Goal: Task Accomplishment & Management: Manage account settings

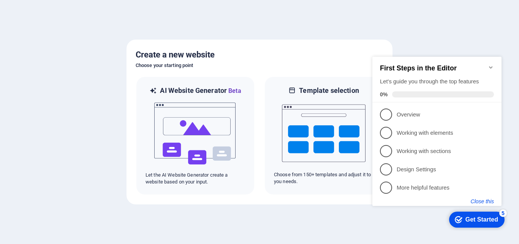
click at [487, 200] on button "Close this" at bounding box center [482, 201] width 23 height 6
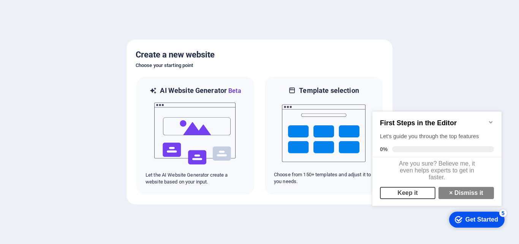
click at [410, 199] on link "Keep it" at bounding box center [407, 193] width 55 height 12
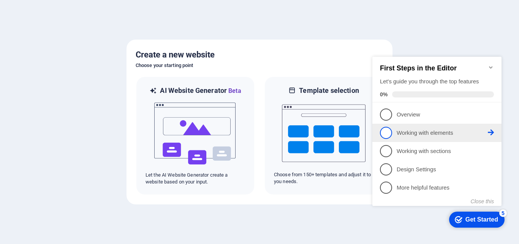
click at [388, 131] on span "2" at bounding box center [386, 133] width 12 height 12
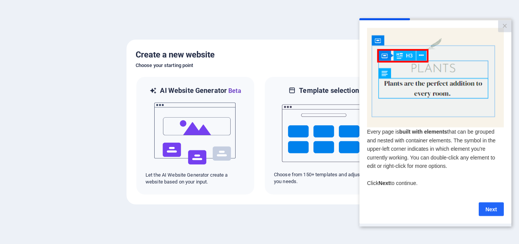
click at [496, 211] on link "Next" at bounding box center [491, 209] width 25 height 14
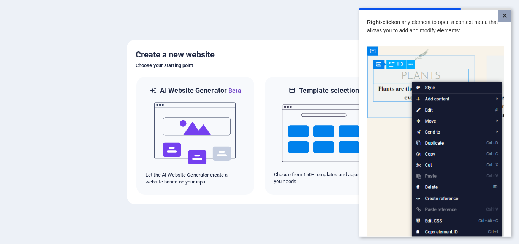
click at [504, 17] on link "×" at bounding box center [504, 16] width 13 height 12
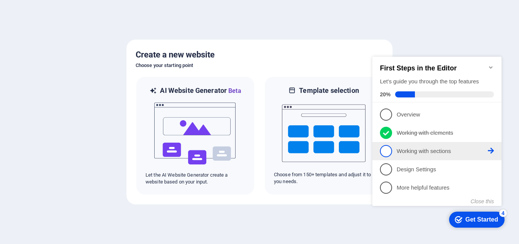
click at [386, 151] on span "3" at bounding box center [386, 151] width 12 height 12
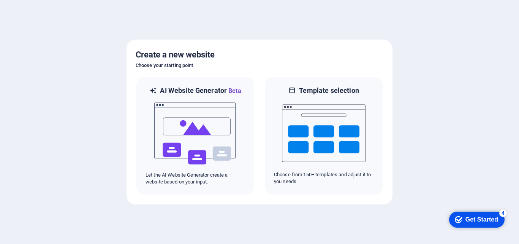
click at [485, 216] on div "Get Started" at bounding box center [482, 219] width 33 height 7
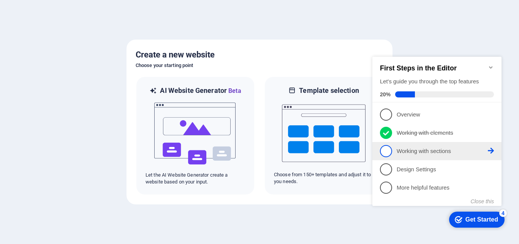
click at [387, 151] on span "3" at bounding box center [386, 151] width 12 height 12
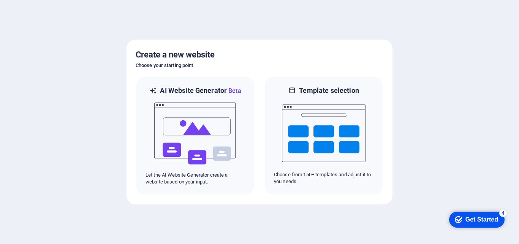
click at [486, 219] on div "Get Started" at bounding box center [482, 219] width 33 height 7
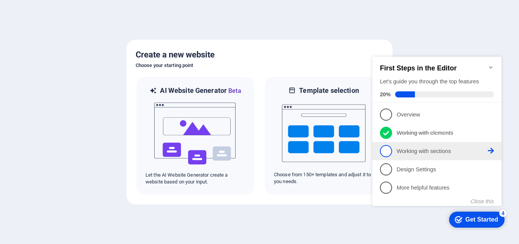
click at [493, 117] on icon at bounding box center [491, 114] width 6 height 6
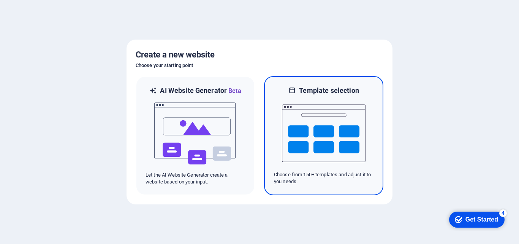
click at [322, 127] on img at bounding box center [324, 133] width 84 height 76
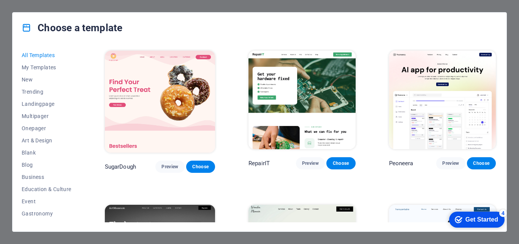
click at [478, 216] on div "Get Started" at bounding box center [482, 219] width 33 height 7
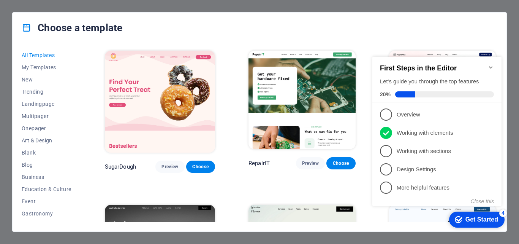
click at [491, 64] on icon "Minimize checklist" at bounding box center [491, 67] width 6 height 6
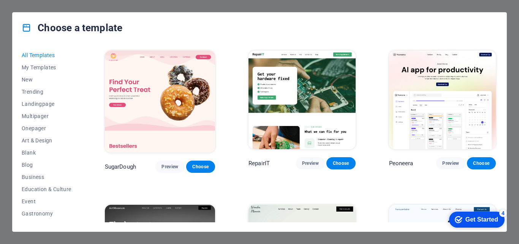
click at [477, 218] on div "Get Started" at bounding box center [482, 219] width 33 height 7
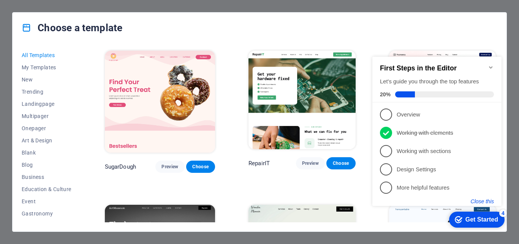
click at [482, 198] on button "Close this" at bounding box center [482, 201] width 23 height 6
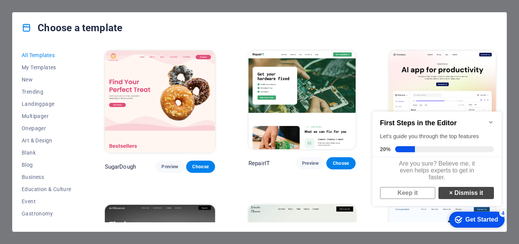
click at [465, 196] on link "× Dismiss it" at bounding box center [466, 193] width 55 height 12
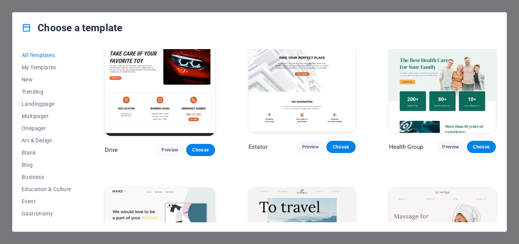
scroll to position [1327, 0]
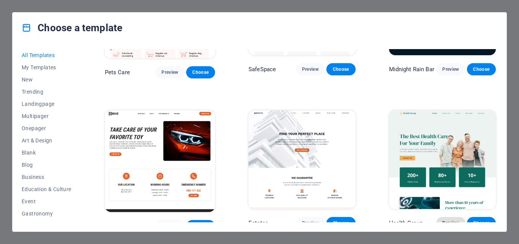
click at [450, 220] on span "Preview" at bounding box center [450, 223] width 17 height 6
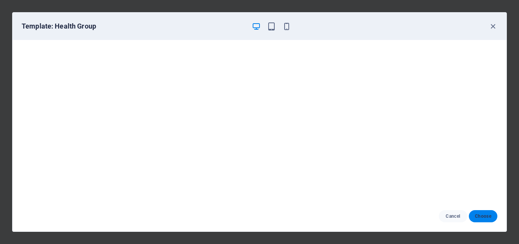
click at [480, 212] on button "Choose" at bounding box center [483, 216] width 29 height 12
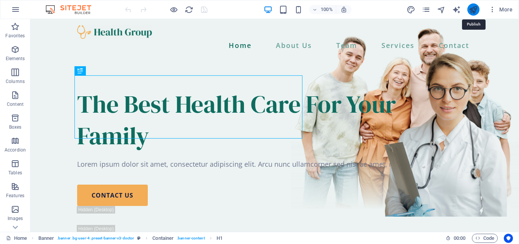
click at [476, 10] on icon "publish" at bounding box center [473, 9] width 9 height 9
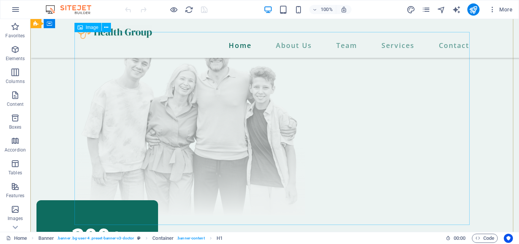
scroll to position [190, 0]
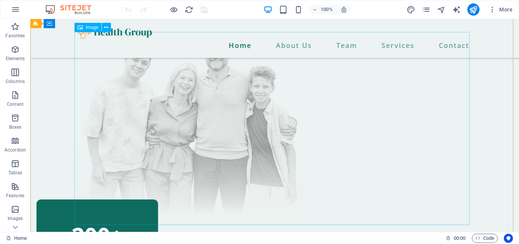
click at [169, 122] on figure at bounding box center [274, 118] width 395 height 193
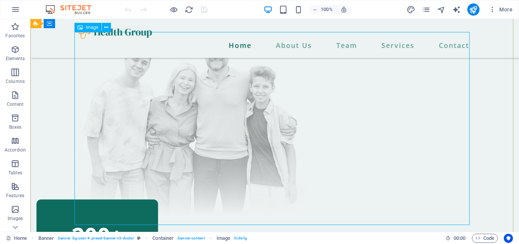
click at [162, 116] on figure at bounding box center [274, 118] width 395 height 193
click at [100, 60] on figure at bounding box center [274, 118] width 395 height 193
select select "px"
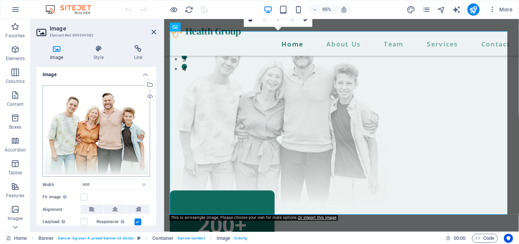
scroll to position [0, 0]
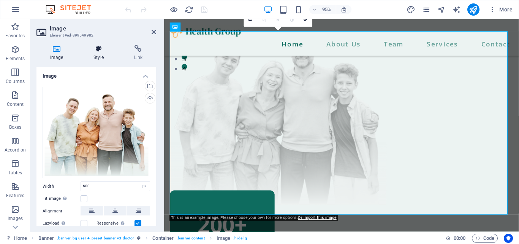
click at [96, 51] on icon at bounding box center [98, 49] width 37 height 8
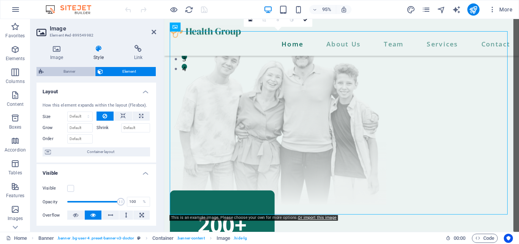
click at [72, 72] on span "Banner" at bounding box center [69, 71] width 47 height 9
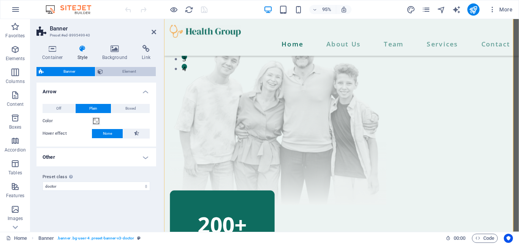
click at [123, 73] on span "Element" at bounding box center [129, 71] width 49 height 9
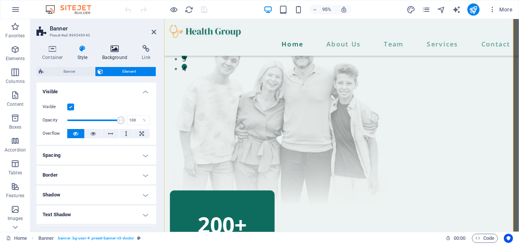
click at [113, 47] on icon at bounding box center [115, 49] width 37 height 8
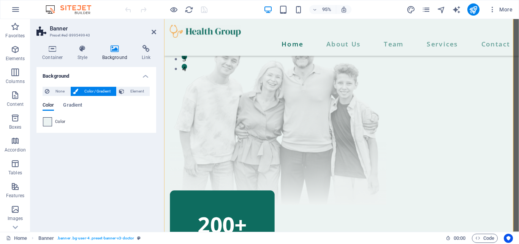
click at [48, 122] on span at bounding box center [47, 121] width 8 height 8
type input "#ecf3f2"
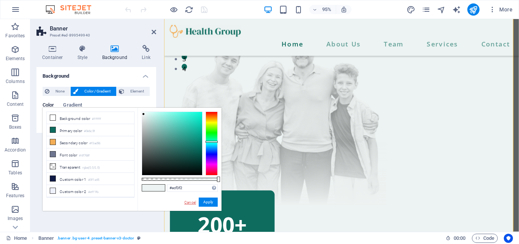
drag, startPoint x: 189, startPoint y: 203, endPoint x: 24, endPoint y: 191, distance: 165.4
click at [189, 203] on link "Cancel" at bounding box center [190, 202] width 13 height 6
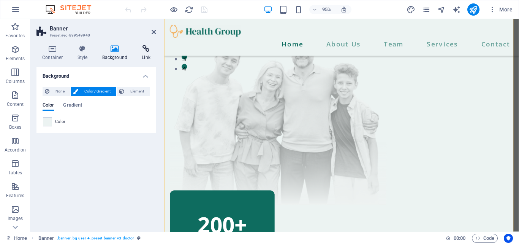
click at [144, 50] on icon at bounding box center [146, 49] width 20 height 8
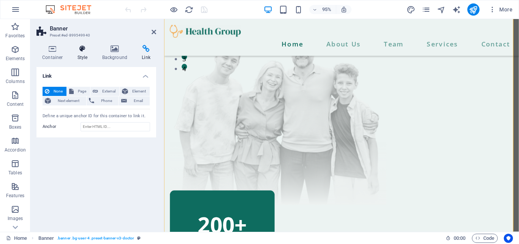
click at [87, 54] on h4 "Style" at bounding box center [84, 53] width 25 height 16
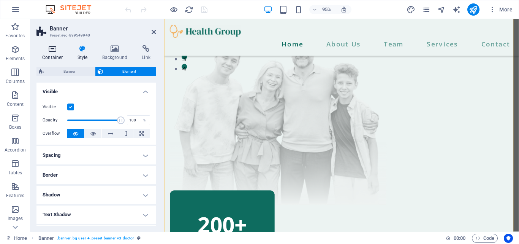
click at [57, 52] on h4 "Container" at bounding box center [53, 53] width 35 height 16
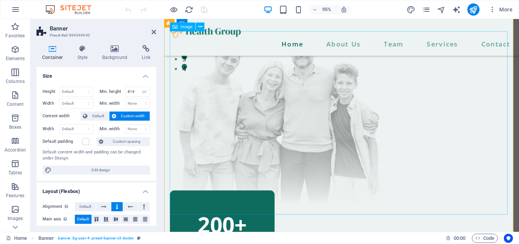
click at [200, 67] on figure at bounding box center [350, 118] width 361 height 193
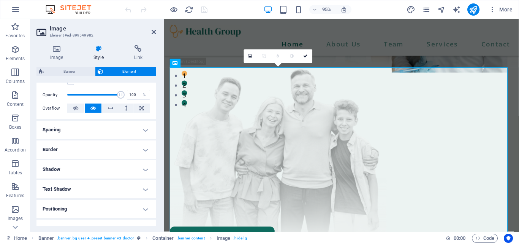
scroll to position [114, 0]
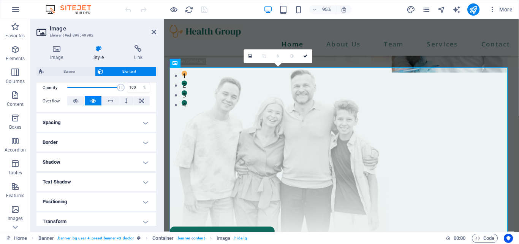
click at [106, 182] on h4 "Text Shadow" at bounding box center [96, 182] width 120 height 18
click at [106, 182] on h4 "Text Shadow" at bounding box center [96, 180] width 120 height 14
click at [118, 160] on h4 "Shadow" at bounding box center [96, 162] width 120 height 18
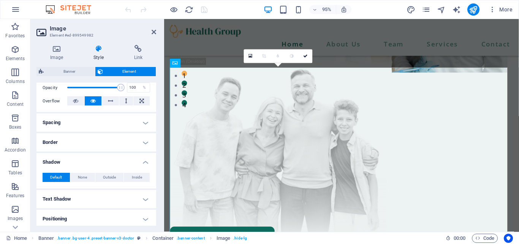
click at [118, 160] on h4 "Shadow" at bounding box center [96, 160] width 120 height 14
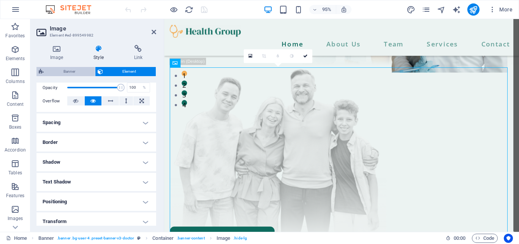
click at [72, 68] on span "Banner" at bounding box center [69, 71] width 47 height 9
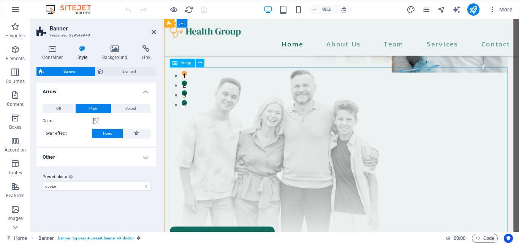
click at [297, 113] on figure at bounding box center [350, 156] width 361 height 193
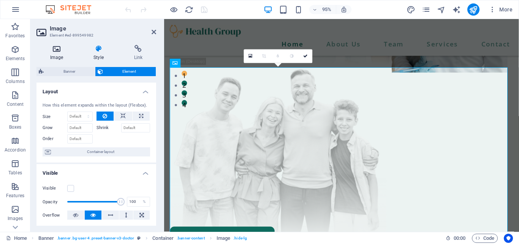
click at [59, 53] on h4 "Image" at bounding box center [57, 53] width 43 height 16
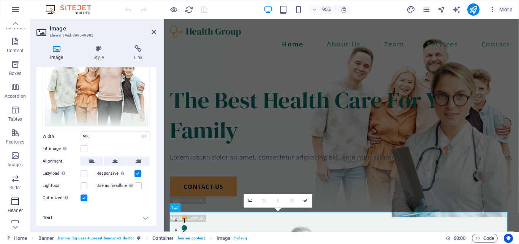
scroll to position [0, 0]
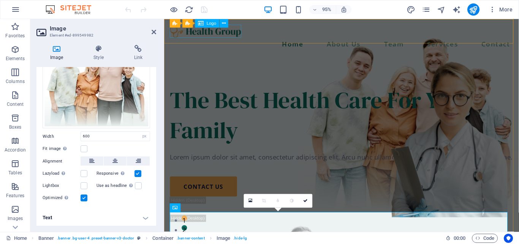
click at [195, 31] on div at bounding box center [350, 32] width 361 height 14
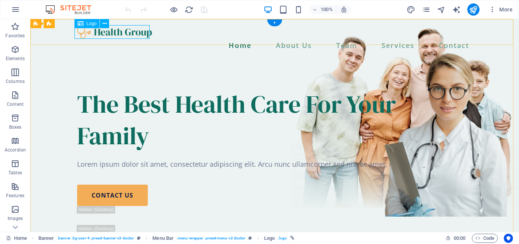
click at [112, 30] on div at bounding box center [274, 32] width 395 height 14
select select "px"
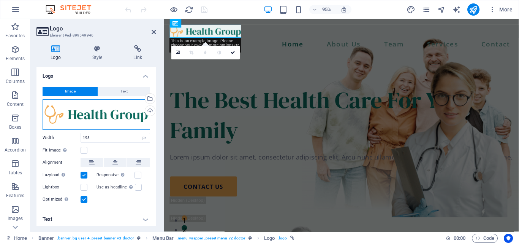
click at [120, 116] on div "Drag files here, click to choose files or select files from Files or our free s…" at bounding box center [97, 114] width 108 height 30
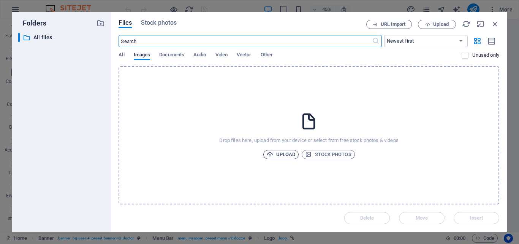
click at [295, 155] on button "Upload" at bounding box center [281, 154] width 36 height 9
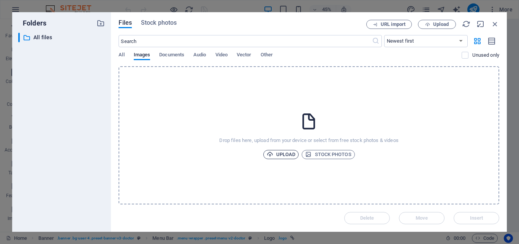
click at [288, 156] on span "Upload" at bounding box center [281, 154] width 29 height 9
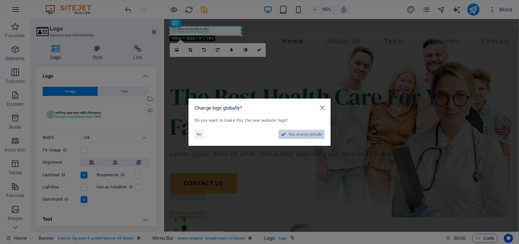
click at [293, 136] on span "Yes, change globally" at bounding box center [305, 134] width 34 height 9
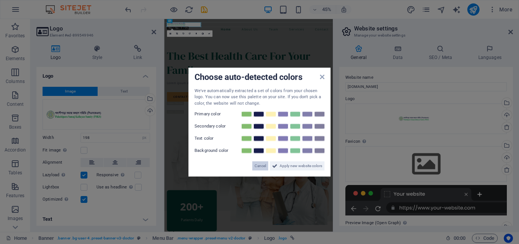
click at [261, 164] on span "Cancel" at bounding box center [260, 165] width 11 height 9
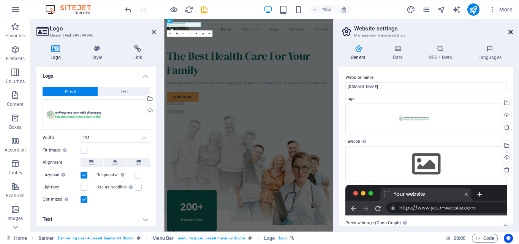
click at [510, 32] on icon at bounding box center [511, 32] width 5 height 6
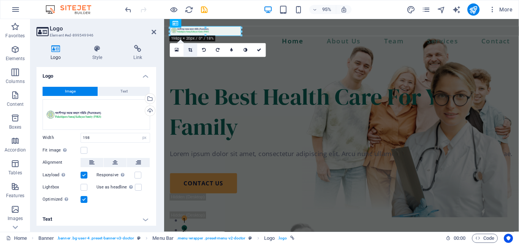
click at [189, 49] on icon at bounding box center [191, 50] width 4 height 4
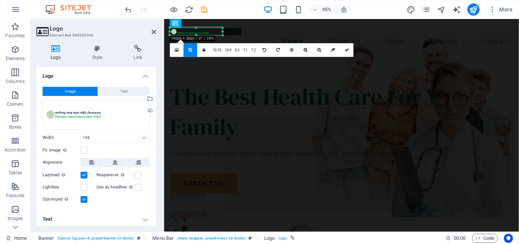
drag, startPoint x: 242, startPoint y: 32, endPoint x: 223, endPoint y: 34, distance: 19.8
click at [223, 34] on div "180 170 160 150 140 130 120 110 100 90 80 70 60 50 40 30 20 10 0 -10 -20 -30 -4…" at bounding box center [196, 31] width 53 height 7
click at [348, 49] on icon at bounding box center [347, 50] width 5 height 4
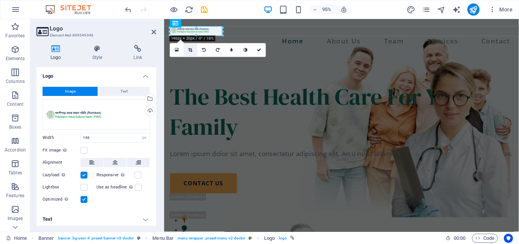
click at [192, 49] on icon at bounding box center [191, 50] width 4 height 4
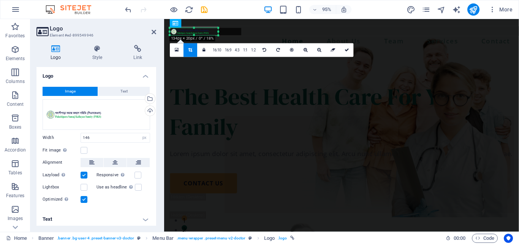
drag, startPoint x: 223, startPoint y: 32, endPoint x: 218, endPoint y: 33, distance: 4.7
click at [218, 33] on div "180 170 160 150 140 130 120 110 100 90 80 70 60 50 40 30 20 10 0 -10 -20 -30 -4…" at bounding box center [194, 31] width 48 height 7
click at [345, 50] on icon at bounding box center [347, 50] width 5 height 4
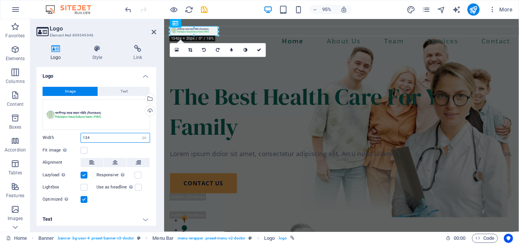
click at [94, 141] on input "134" at bounding box center [115, 137] width 69 height 9
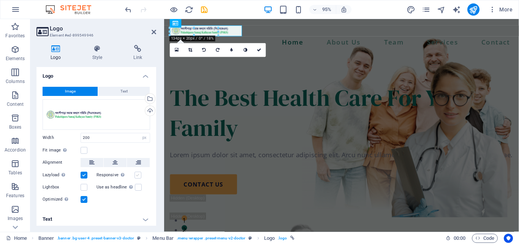
click at [139, 175] on label at bounding box center [138, 174] width 7 height 7
click at [0, 0] on input "Responsive Automatically load retina image and smartphone optimized sizes." at bounding box center [0, 0] width 0 height 0
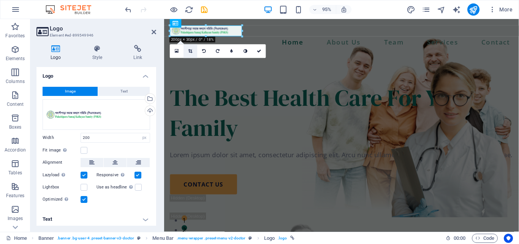
click at [191, 51] on icon at bounding box center [191, 51] width 4 height 4
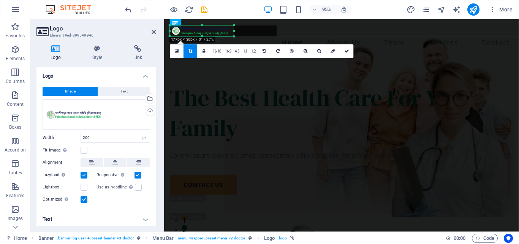
drag, startPoint x: 242, startPoint y: 31, endPoint x: 234, endPoint y: 33, distance: 8.9
click at [234, 33] on div at bounding box center [234, 30] width 3 height 11
click at [350, 50] on link at bounding box center [347, 51] width 14 height 14
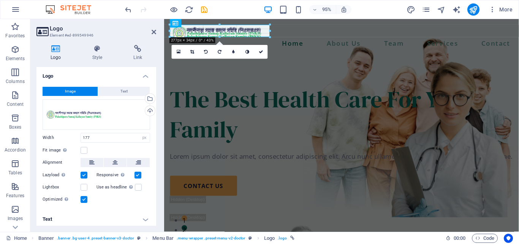
drag, startPoint x: 233, startPoint y: 36, endPoint x: 65, endPoint y: 21, distance: 168.7
type input "276"
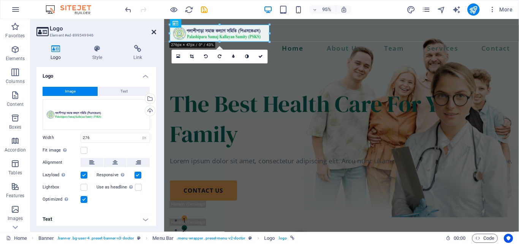
click at [155, 33] on icon at bounding box center [154, 32] width 5 height 6
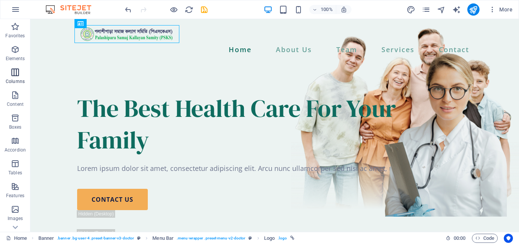
click at [15, 73] on icon "button" at bounding box center [15, 72] width 9 height 9
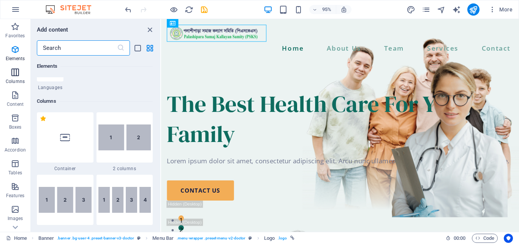
scroll to position [376, 0]
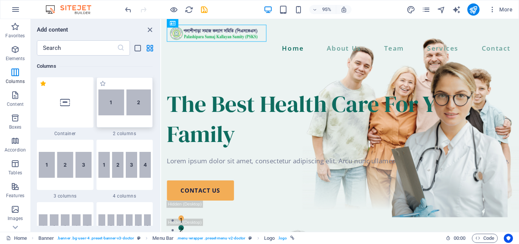
click at [125, 101] on img at bounding box center [124, 102] width 53 height 26
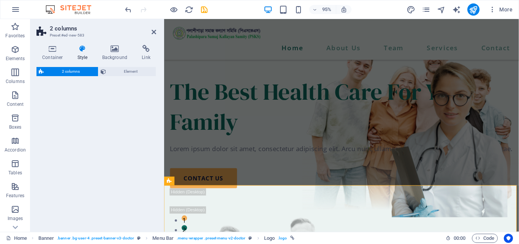
select select "rem"
select select "preset-columns-two-v2-default"
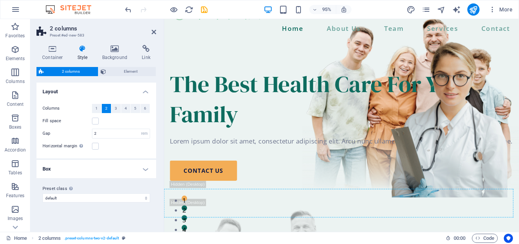
scroll to position [0, 0]
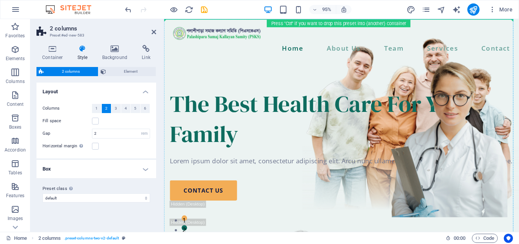
drag, startPoint x: 341, startPoint y: 82, endPoint x: 328, endPoint y: 59, distance: 26.9
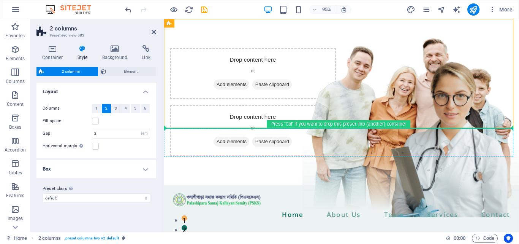
drag, startPoint x: 347, startPoint y: 41, endPoint x: 228, endPoint y: 157, distance: 166.4
drag, startPoint x: 341, startPoint y: 42, endPoint x: 207, endPoint y: 165, distance: 181.3
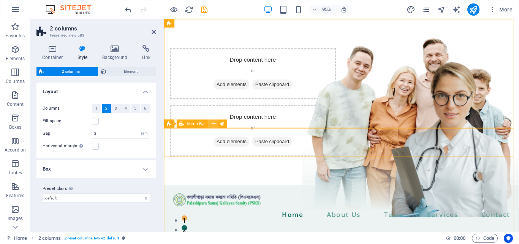
click at [212, 123] on icon at bounding box center [214, 124] width 4 height 8
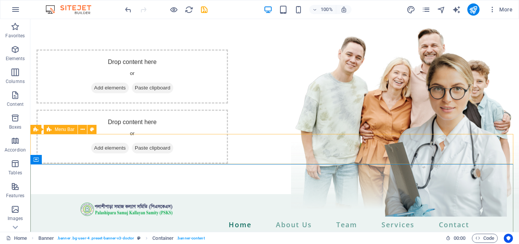
click at [57, 129] on span "Menu Bar" at bounding box center [65, 129] width 20 height 5
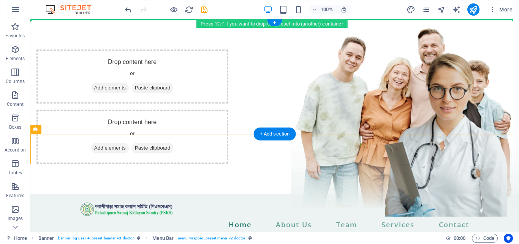
drag, startPoint x: 86, startPoint y: 151, endPoint x: 72, endPoint y: 24, distance: 127.0
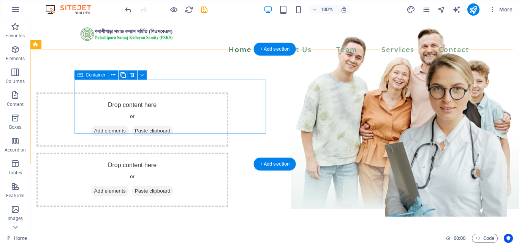
click at [129, 125] on span "Add elements" at bounding box center [110, 130] width 38 height 11
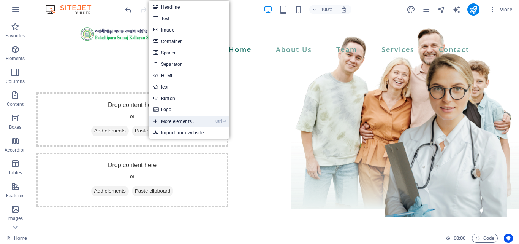
click at [170, 121] on link "Ctrl ⏎ More elements ..." at bounding box center [175, 121] width 52 height 11
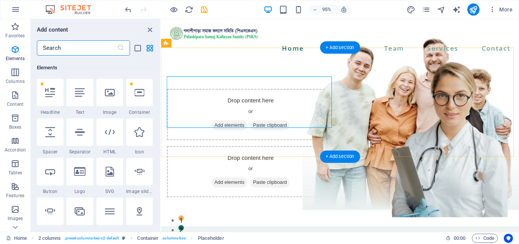
scroll to position [81, 0]
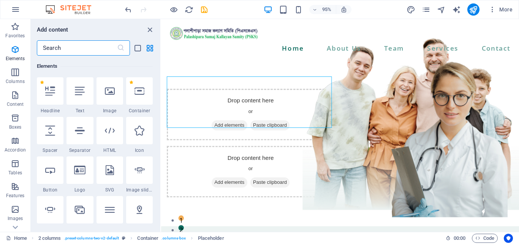
click at [103, 49] on input "text" at bounding box center [77, 47] width 80 height 15
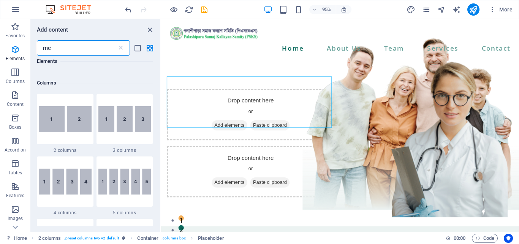
scroll to position [0, 0]
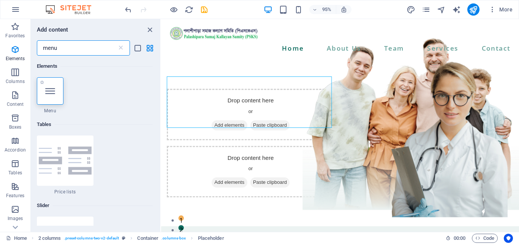
type input "menu"
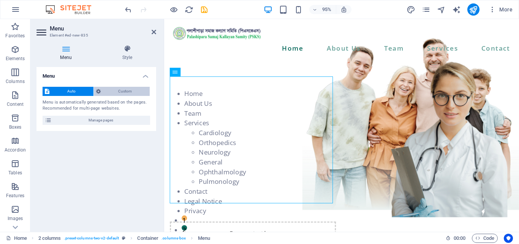
click at [128, 92] on span "Custom" at bounding box center [125, 91] width 45 height 9
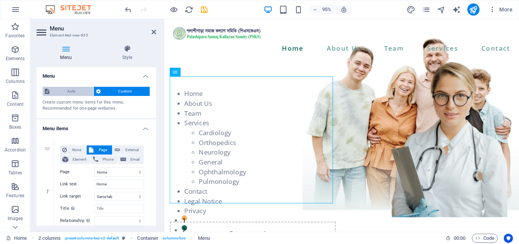
click at [70, 89] on span "Auto" at bounding box center [72, 91] width 40 height 9
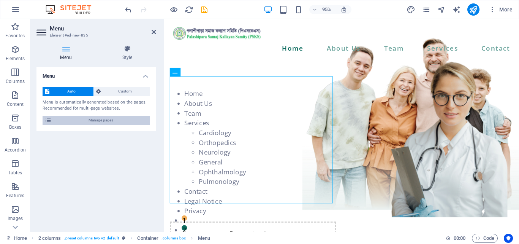
click at [81, 120] on span "Manage pages" at bounding box center [101, 120] width 94 height 9
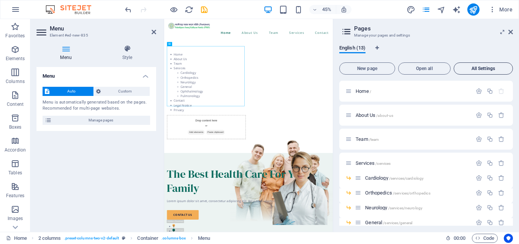
click at [486, 69] on span "All Settings" at bounding box center [483, 68] width 52 height 5
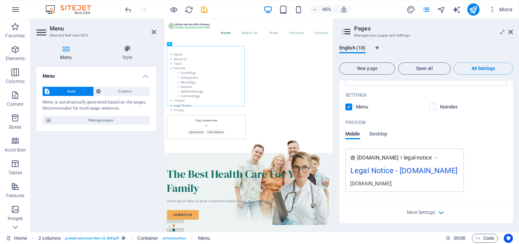
scroll to position [3382, 0]
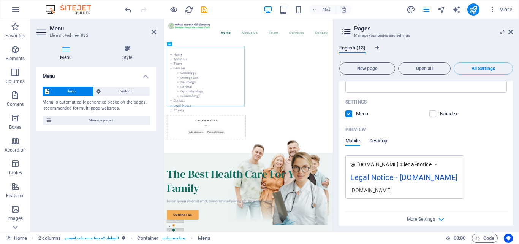
click at [381, 136] on span "Desktop" at bounding box center [378, 141] width 18 height 11
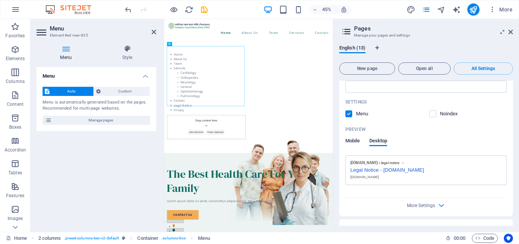
click at [357, 136] on span "Mobile" at bounding box center [352, 141] width 15 height 11
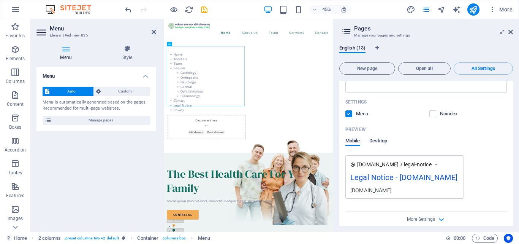
click at [375, 136] on span "Desktop" at bounding box center [378, 141] width 18 height 11
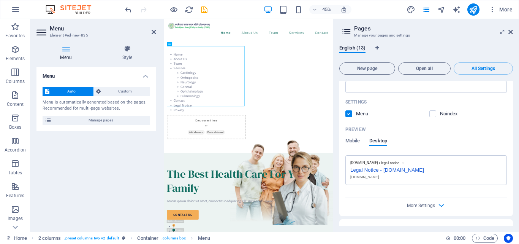
scroll to position [3420, 0]
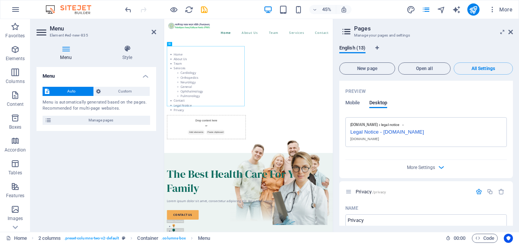
click at [435, 160] on div "More Settings" at bounding box center [426, 166] width 162 height 12
click at [427, 165] on span "More Settings" at bounding box center [421, 167] width 28 height 5
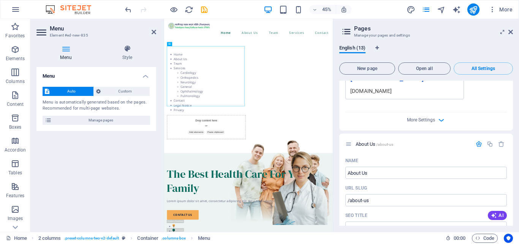
scroll to position [0, 0]
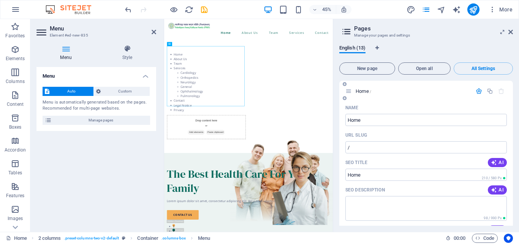
click at [391, 91] on p "Home /" at bounding box center [413, 91] width 114 height 5
click at [479, 92] on icon "button" at bounding box center [479, 91] width 6 height 6
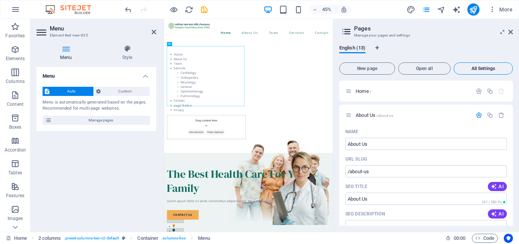
click at [480, 71] on button "All Settings" at bounding box center [483, 68] width 59 height 12
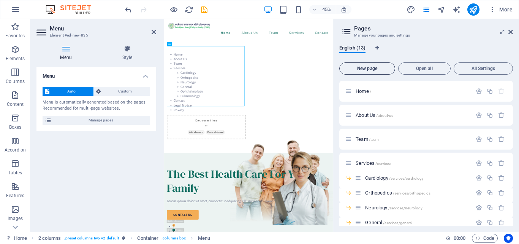
click at [373, 67] on span "New page" at bounding box center [367, 68] width 49 height 5
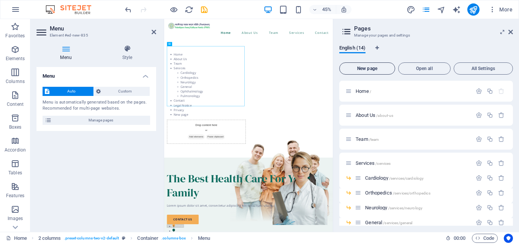
scroll to position [223, 0]
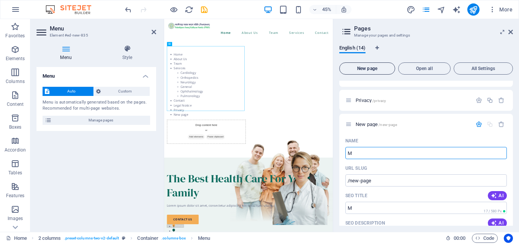
type input "Mi"
type input "/m"
type input "Mission & Viss"
type input "/mission-vi"
type input "Mission & Vission"
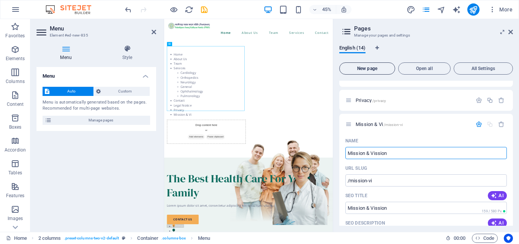
type input "/mission-vission"
type input "Mission & Vission"
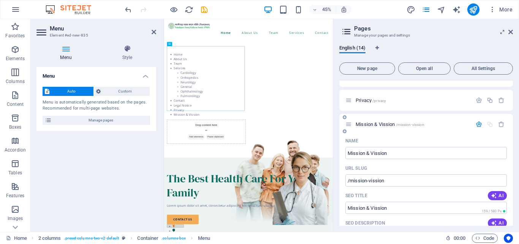
click at [476, 124] on icon "button" at bounding box center [479, 124] width 6 height 6
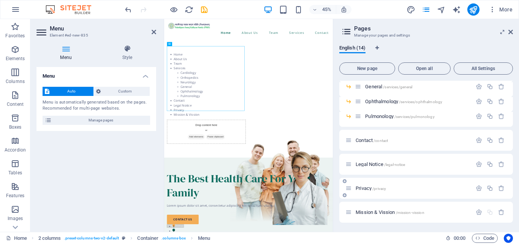
drag, startPoint x: 372, startPoint y: 212, endPoint x: 372, endPoint y: 180, distance: 31.5
click at [372, 180] on div "Home / About Us /about-us Team /team Services /services Cardiology /services/ca…" at bounding box center [426, 83] width 174 height 277
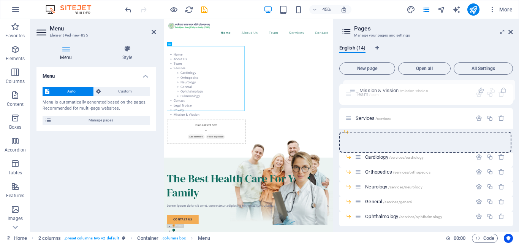
scroll to position [0, 0]
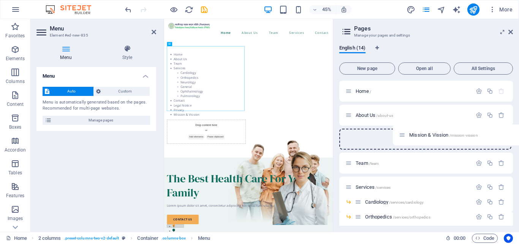
drag, startPoint x: 351, startPoint y: 212, endPoint x: 404, endPoint y: 132, distance: 96.1
click at [404, 132] on div "Home / About Us /about-us Team /team Services /services Cardiology /services/ca…" at bounding box center [426, 219] width 174 height 277
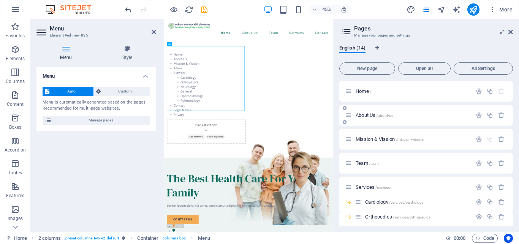
click at [345, 122] on icon at bounding box center [345, 122] width 4 height 5
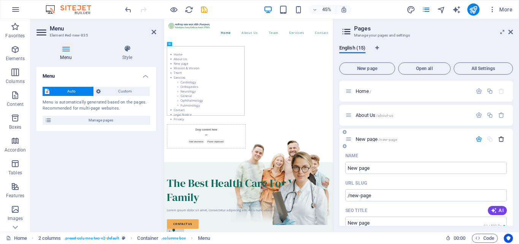
click at [502, 138] on icon "button" at bounding box center [501, 139] width 6 height 6
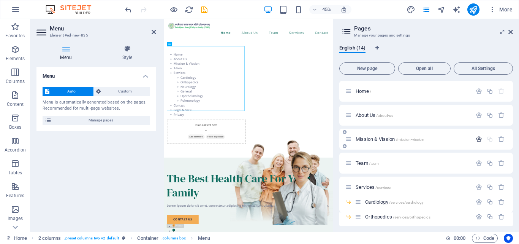
click at [478, 137] on icon "button" at bounding box center [479, 139] width 6 height 6
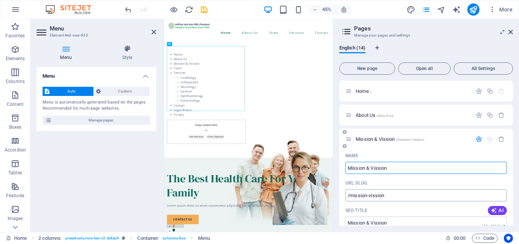
scroll to position [38, 0]
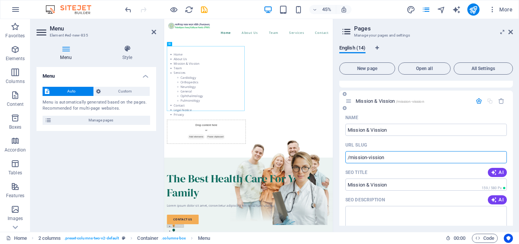
click at [350, 157] on input "/mission-vission" at bounding box center [426, 157] width 162 height 12
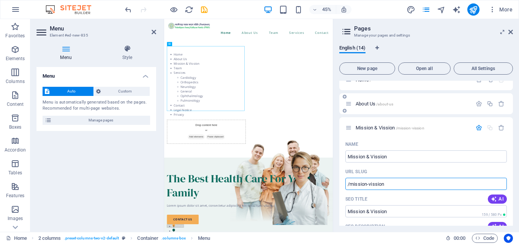
scroll to position [0, 0]
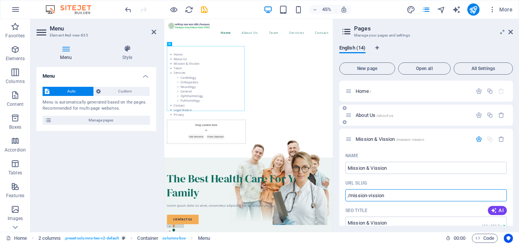
click at [396, 116] on p "About Us /about-us" at bounding box center [413, 115] width 114 height 5
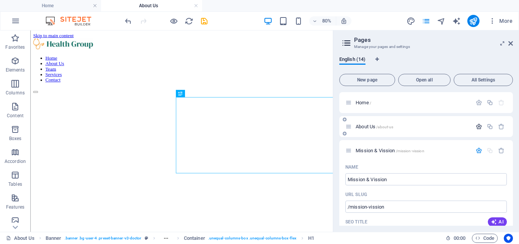
click at [479, 127] on icon "button" at bounding box center [479, 126] width 6 height 6
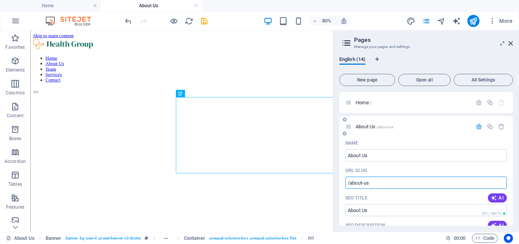
drag, startPoint x: 384, startPoint y: 181, endPoint x: 342, endPoint y: 181, distance: 41.8
click at [477, 128] on icon "button" at bounding box center [479, 126] width 6 height 6
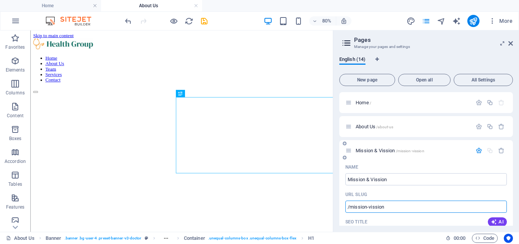
click at [348, 207] on input "/mission-vission" at bounding box center [426, 206] width 162 height 12
paste input "/about-us"
type input "/about-us/mission-vission"
click at [380, 151] on span "Mission & Vission /about-us/mission-vission" at bounding box center [399, 150] width 86 height 6
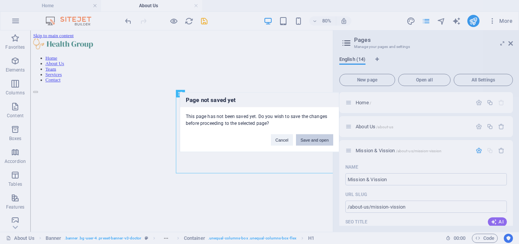
click at [313, 141] on button "Save and open" at bounding box center [314, 139] width 37 height 11
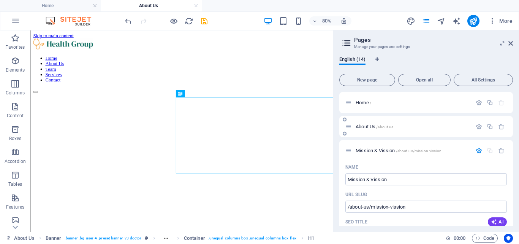
click at [389, 126] on span "/about-us" at bounding box center [384, 127] width 17 height 4
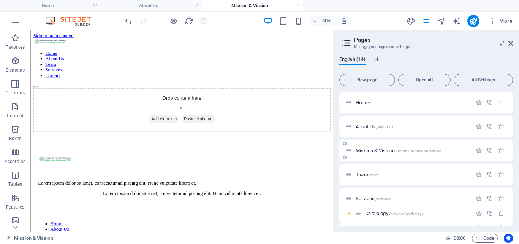
click at [394, 151] on span "Mission & Vission /about-us/mission-vission" at bounding box center [399, 150] width 86 height 6
click at [385, 149] on span "Mission & Vission /about-us/mission-vission" at bounding box center [399, 150] width 86 height 6
click at [477, 21] on icon "publish" at bounding box center [473, 21] width 9 height 9
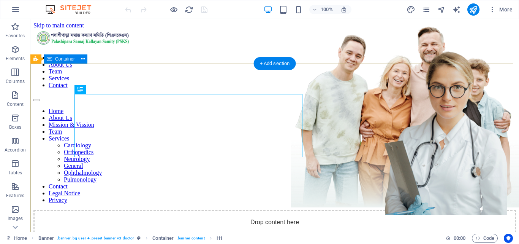
scroll to position [190, 0]
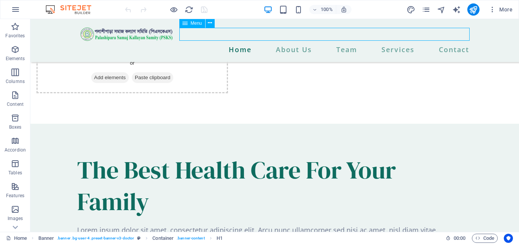
click at [295, 43] on nav "Home About Us Team Services Contact" at bounding box center [274, 49] width 395 height 13
select select
select select "1"
select select
select select "3"
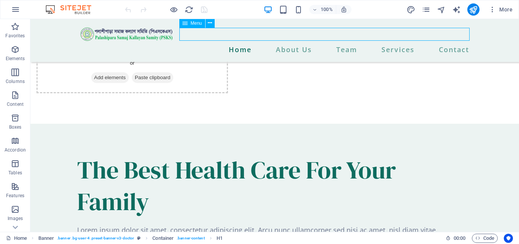
select select
select select "4"
select select
select select "11"
select select
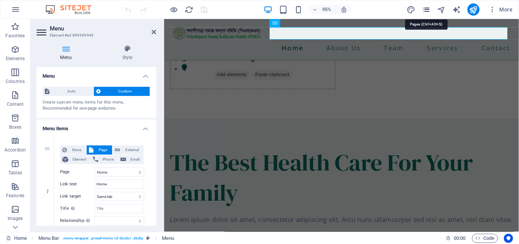
click at [427, 10] on icon "pages" at bounding box center [426, 9] width 9 height 9
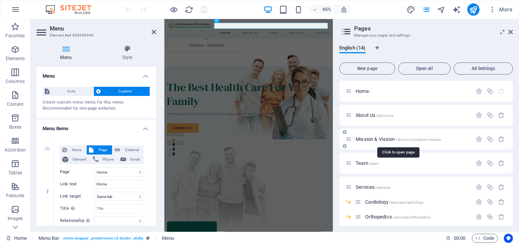
click at [395, 140] on span "Mission & Vission /about-us/mission-vission" at bounding box center [399, 139] width 86 height 6
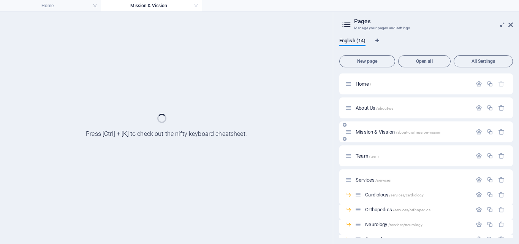
scroll to position [0, 0]
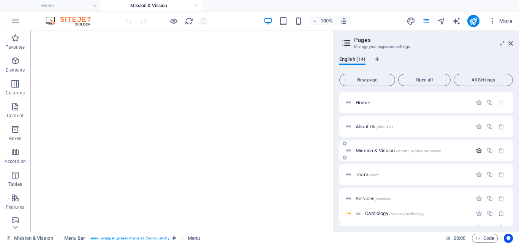
click at [476, 131] on div "About Us /about-us" at bounding box center [426, 126] width 174 height 21
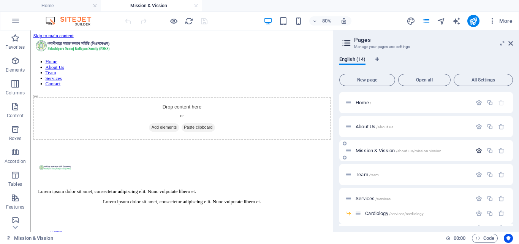
click at [478, 150] on icon "button" at bounding box center [479, 150] width 6 height 6
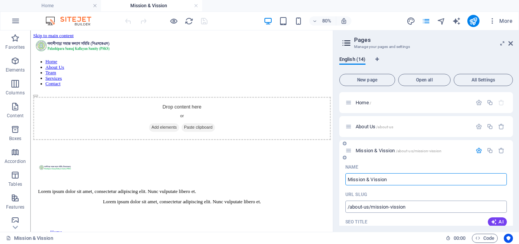
click at [369, 206] on input "/about-us/mission-vission" at bounding box center [426, 206] width 162 height 12
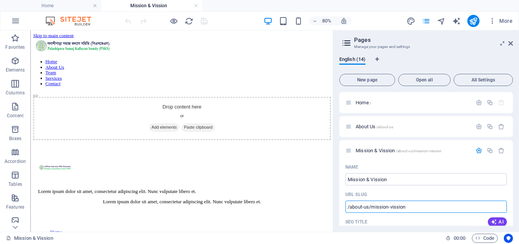
drag, startPoint x: 399, startPoint y: 236, endPoint x: 406, endPoint y: 248, distance: 13.4
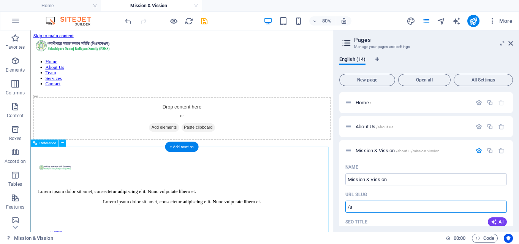
type input "/"
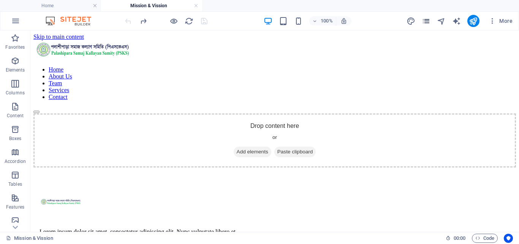
click at [425, 21] on icon "pages" at bounding box center [426, 21] width 9 height 9
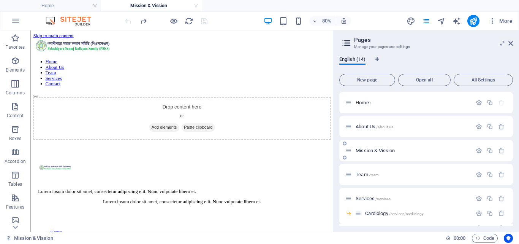
click at [404, 152] on p "Mission & Vission" at bounding box center [413, 150] width 114 height 5
click at [476, 152] on icon "button" at bounding box center [479, 150] width 6 height 6
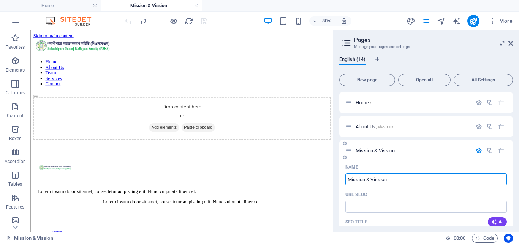
scroll to position [38, 0]
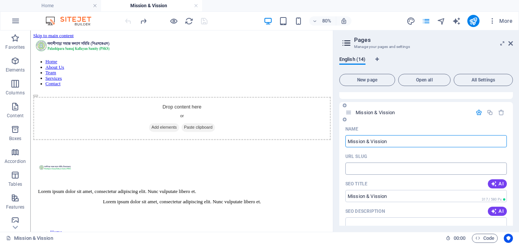
click at [403, 168] on input "URL SLUG" at bounding box center [426, 168] width 162 height 12
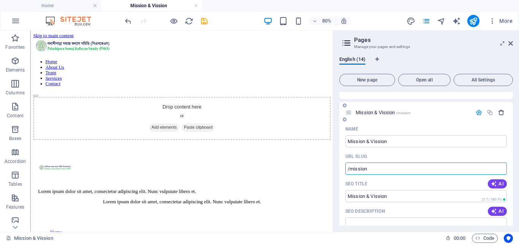
type input "/mission"
click at [500, 114] on icon "button" at bounding box center [501, 112] width 6 height 6
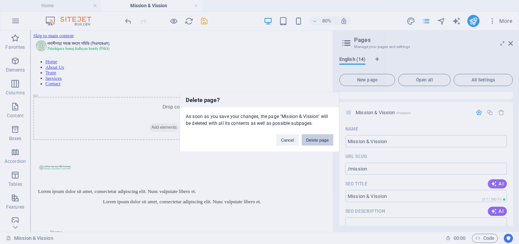
click at [316, 140] on button "Delete page" at bounding box center [318, 139] width 32 height 11
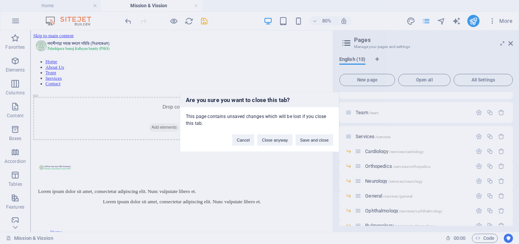
click at [316, 140] on button "Save and close" at bounding box center [315, 139] width 38 height 11
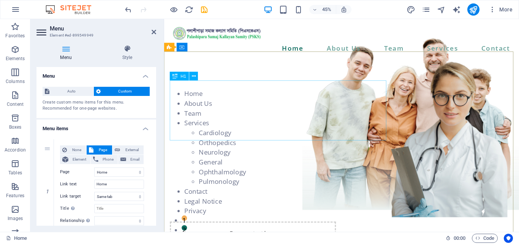
scroll to position [190, 0]
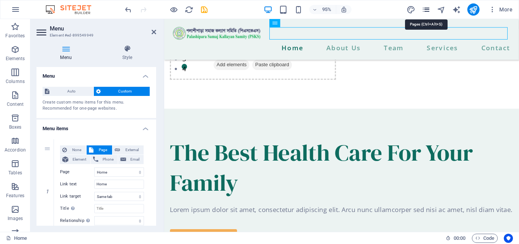
click at [429, 10] on icon "pages" at bounding box center [426, 9] width 9 height 9
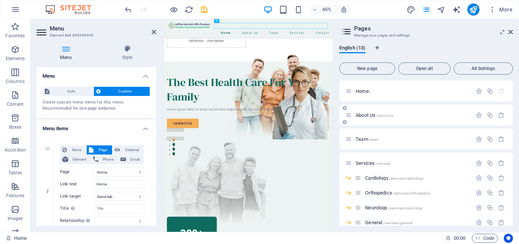
drag, startPoint x: 359, startPoint y: 140, endPoint x: 370, endPoint y: 118, distance: 24.3
click at [370, 118] on div "Home / About Us /about-us Team /team Services /services Cardiology /services/ca…" at bounding box center [426, 208] width 174 height 254
click at [350, 142] on div "Team /team" at bounding box center [408, 139] width 127 height 9
drag, startPoint x: 349, startPoint y: 140, endPoint x: 353, endPoint y: 136, distance: 5.7
click at [353, 136] on div "Home / About Us /about-us Team /team Services /services Cardiology /services/ca…" at bounding box center [426, 208] width 174 height 254
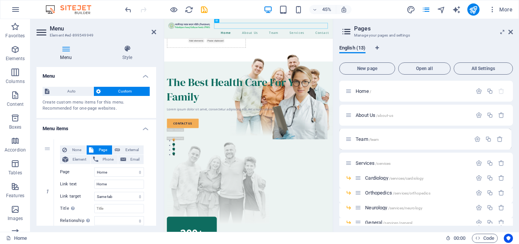
select select "1"
select select "3"
select select "4"
select select "11"
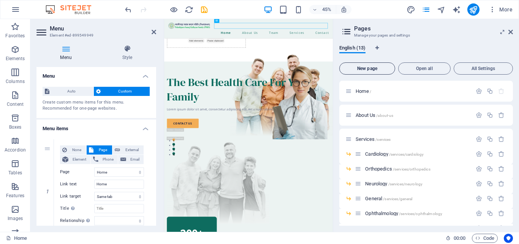
click at [372, 68] on span "New page" at bounding box center [367, 68] width 49 height 5
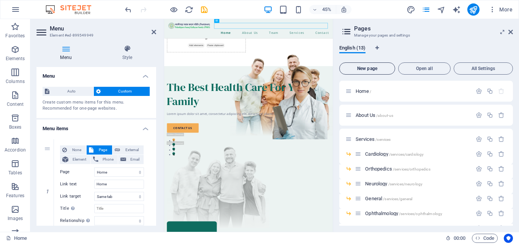
select select "1"
select select "3"
select select "4"
select select "11"
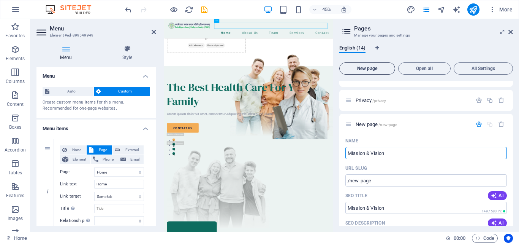
type input "Mission & Vision"
type input "/mission-vision"
select select "1"
select select "3"
select select "4"
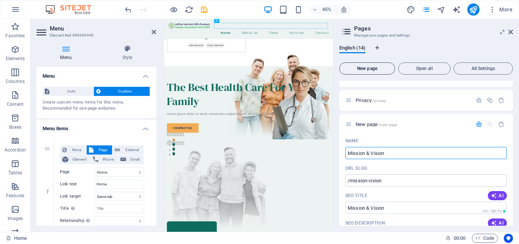
select select "11"
type input "Mission & Vision"
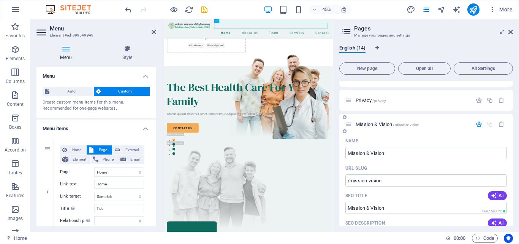
click at [478, 123] on icon "button" at bounding box center [479, 124] width 6 height 6
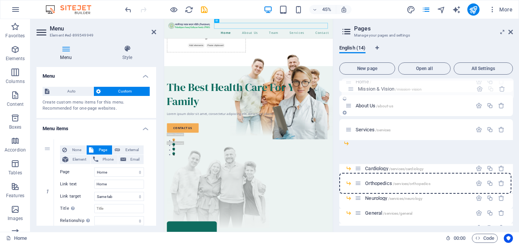
scroll to position [0, 0]
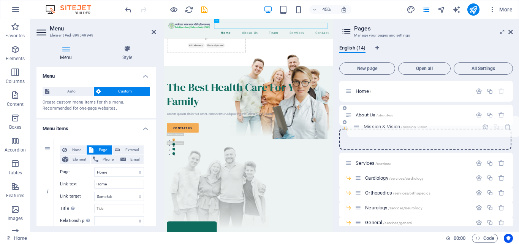
drag, startPoint x: 348, startPoint y: 211, endPoint x: 357, endPoint y: 121, distance: 90.5
click at [357, 121] on div "Home / About Us /about-us Services /services Cardiology /services/cardiology Or…" at bounding box center [426, 208] width 174 height 254
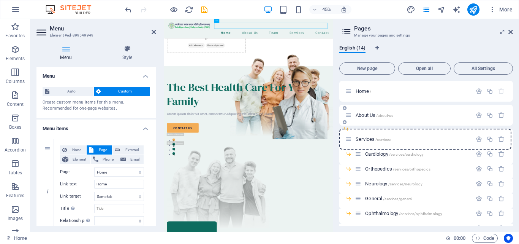
select select "1"
select select "3"
select select "4"
select select "11"
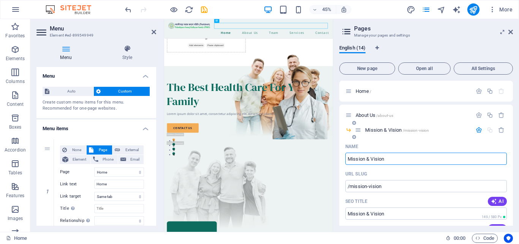
click at [478, 128] on icon "button" at bounding box center [479, 130] width 6 height 6
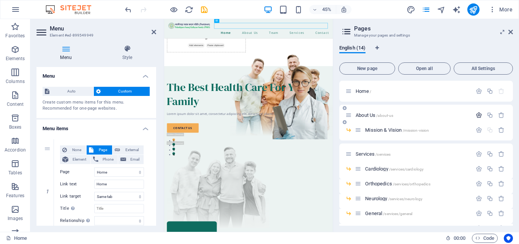
click at [478, 116] on icon "button" at bounding box center [479, 115] width 6 height 6
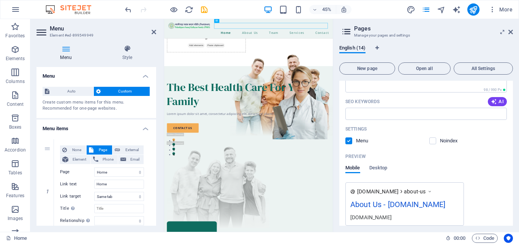
scroll to position [228, 0]
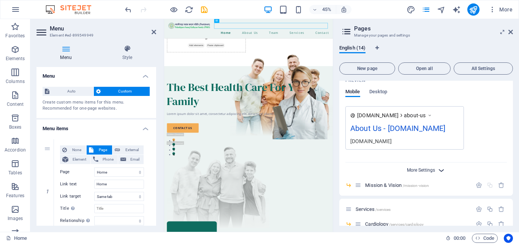
click at [426, 168] on span "More Settings" at bounding box center [421, 169] width 28 height 5
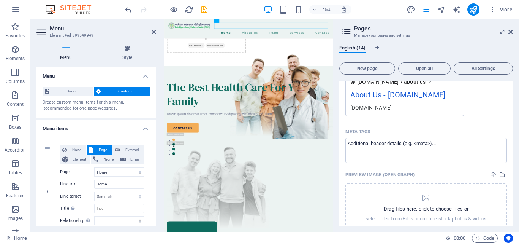
scroll to position [304, 0]
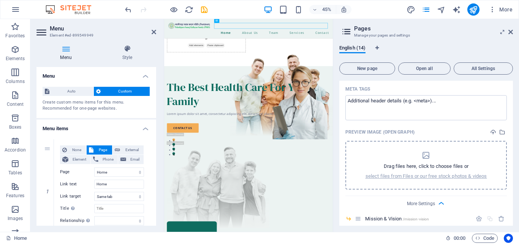
click at [427, 162] on div "Drag files here, click to choose files or select files from Files or our free s…" at bounding box center [427, 165] width 122 height 29
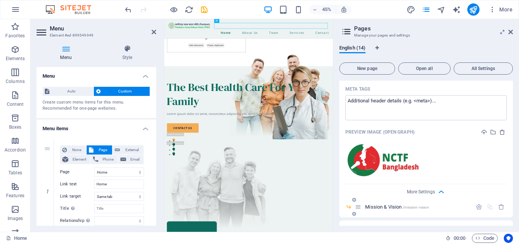
select select "1"
select select "3"
select select "4"
select select "11"
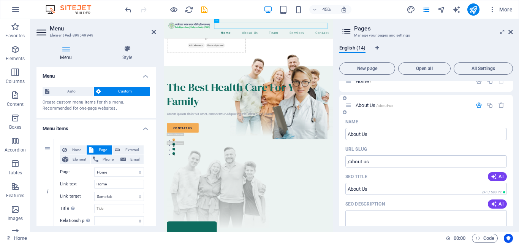
scroll to position [0, 0]
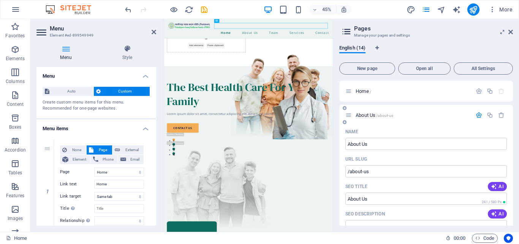
click at [396, 114] on p "About Us /about-us" at bounding box center [413, 115] width 114 height 5
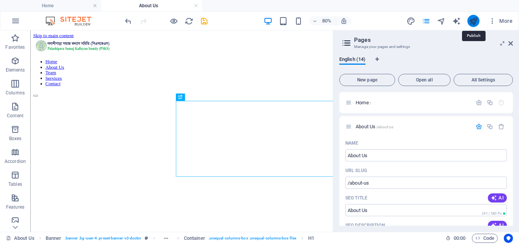
click at [473, 22] on icon "publish" at bounding box center [473, 21] width 9 height 9
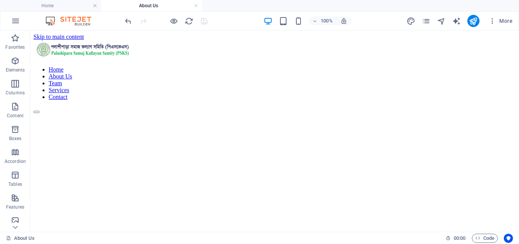
click at [205, 23] on div at bounding box center [166, 21] width 85 height 12
click at [477, 21] on icon "publish" at bounding box center [473, 21] width 9 height 9
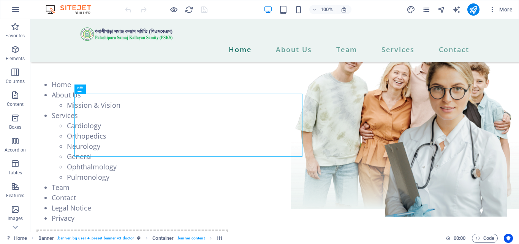
scroll to position [190, 0]
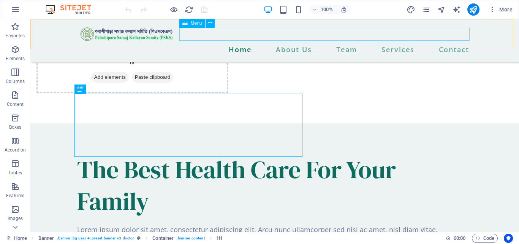
click at [314, 43] on nav "Home About Us Team Services Contact" at bounding box center [274, 49] width 395 height 13
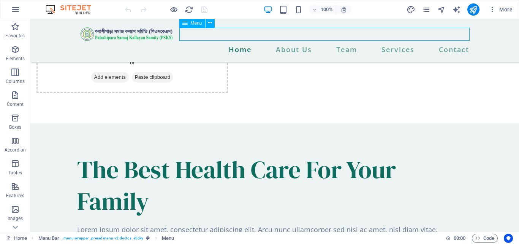
click at [314, 43] on nav "Home About Us Team Services Contact" at bounding box center [274, 49] width 395 height 13
select select
select select "1"
select select
select select "10"
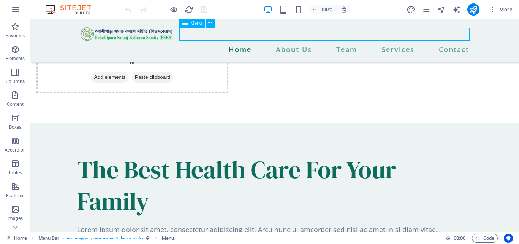
select select
select select "3"
select select
select select "11"
select select
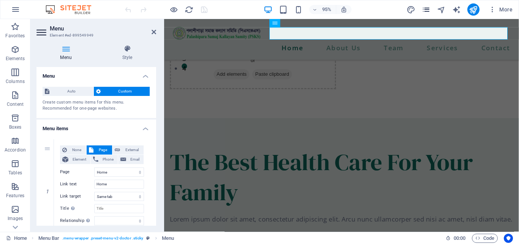
click at [425, 10] on icon "pages" at bounding box center [426, 9] width 9 height 9
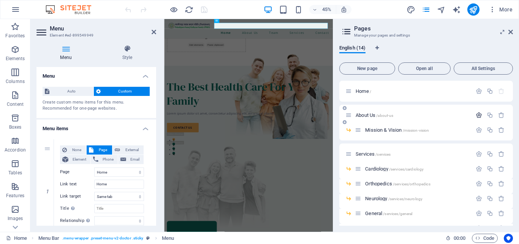
click at [478, 114] on icon "button" at bounding box center [479, 115] width 6 height 6
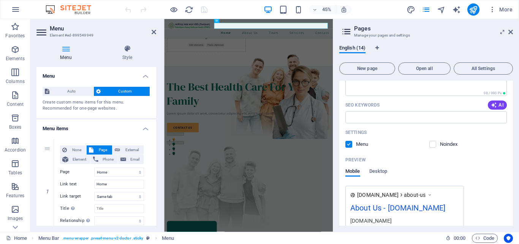
scroll to position [228, 0]
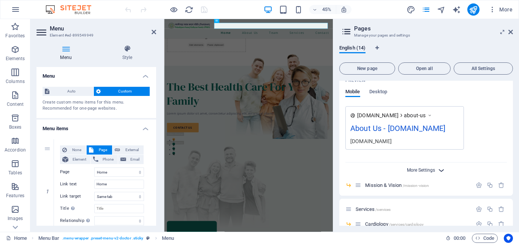
click at [422, 170] on span "More Settings" at bounding box center [421, 169] width 28 height 5
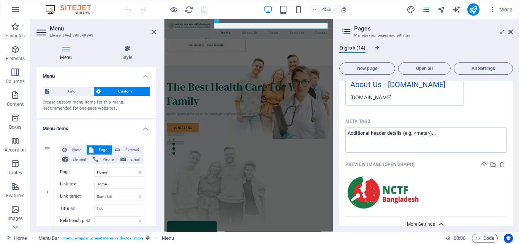
scroll to position [342, 0]
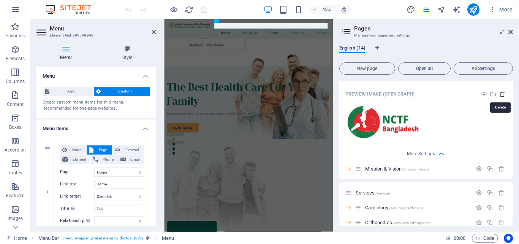
click at [501, 93] on icon "delete" at bounding box center [502, 94] width 6 height 6
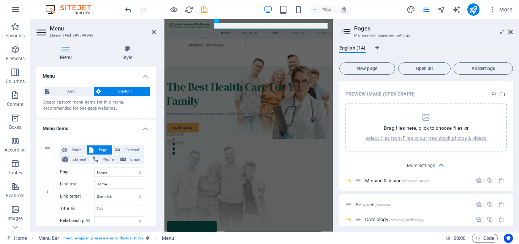
select select "1"
select select "10"
select select "3"
select select "11"
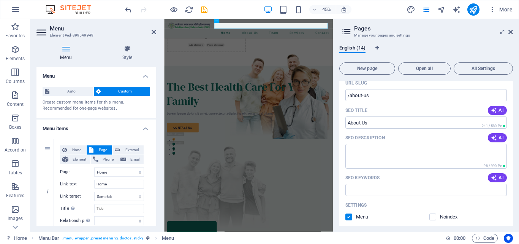
scroll to position [38, 0]
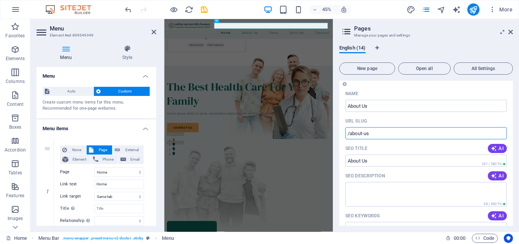
drag, startPoint x: 400, startPoint y: 134, endPoint x: 347, endPoint y: 134, distance: 53.2
click at [347, 134] on input "/about-us" at bounding box center [426, 133] width 162 height 12
type input "/"
select select "1"
select select "10"
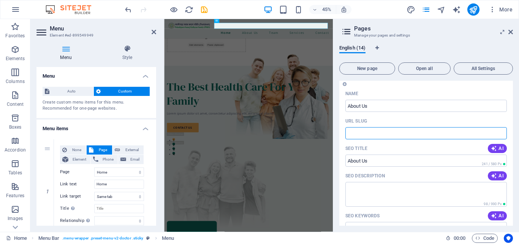
select select "3"
select select "11"
select select "1"
select select "10"
select select "3"
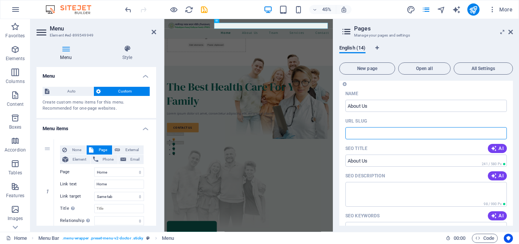
select select "11"
type input "3"
select select "1"
select select "10"
select select "3"
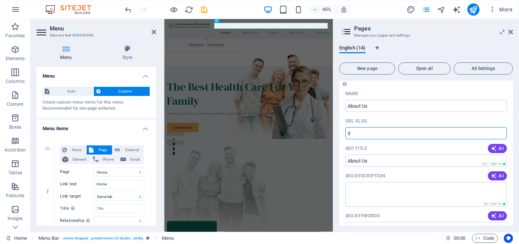
select select "11"
select select "1"
select select "10"
select select "3"
select select "11"
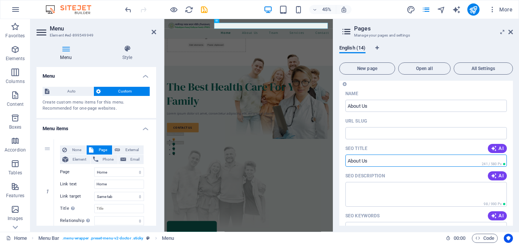
drag, startPoint x: 380, startPoint y: 161, endPoint x: 353, endPoint y: 157, distance: 27.3
click at [353, 157] on input "SEO Title" at bounding box center [426, 160] width 162 height 12
click at [369, 157] on input "SEO Title" at bounding box center [426, 160] width 162 height 12
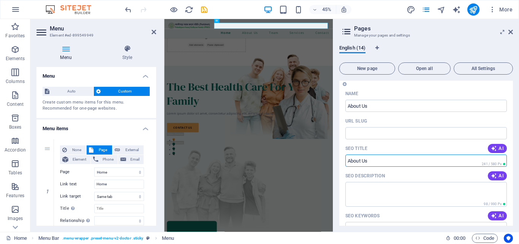
click at [369, 160] on input "SEO Title" at bounding box center [426, 160] width 162 height 12
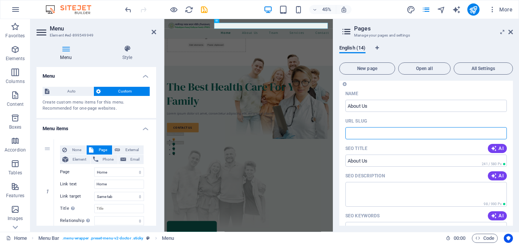
click at [380, 131] on input "URL SLUG" at bounding box center [426, 133] width 162 height 12
click at [365, 163] on input "SEO Title" at bounding box center [426, 160] width 162 height 12
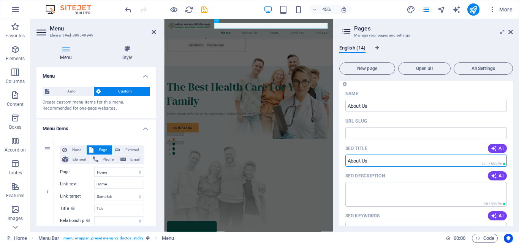
click at [370, 159] on input "SEO Title" at bounding box center [426, 160] width 162 height 12
type input "#"
select select "1"
select select "10"
select select "3"
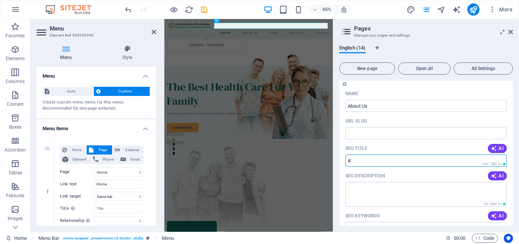
select select "11"
type input "#"
click at [475, 11] on icon "publish" at bounding box center [473, 9] width 9 height 9
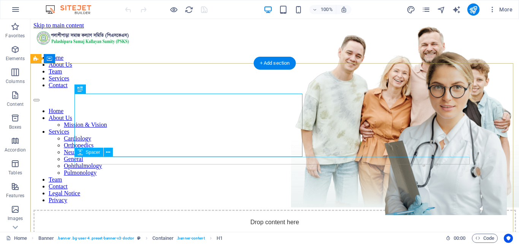
scroll to position [190, 0]
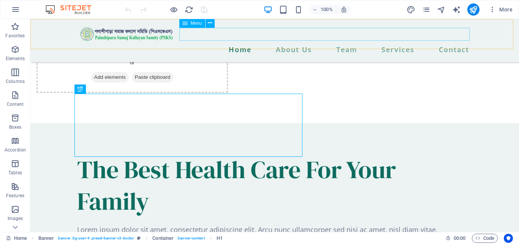
click at [200, 24] on span "Menu" at bounding box center [196, 23] width 11 height 5
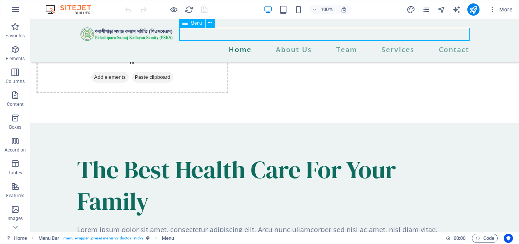
click at [200, 24] on span "Menu" at bounding box center [196, 23] width 11 height 5
select select
select select "1"
select select
select select "10"
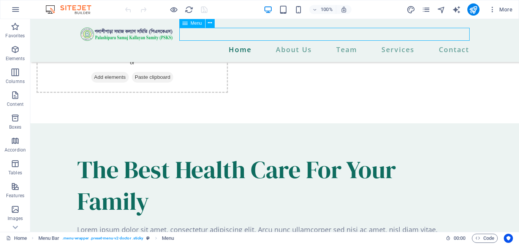
select select
select select "3"
select select
select select "11"
select select
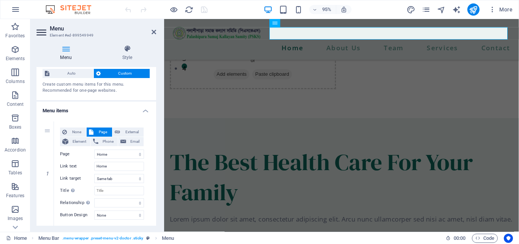
scroll to position [0, 0]
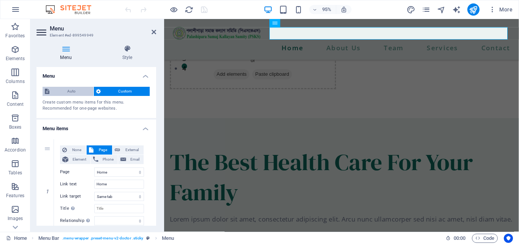
click at [62, 91] on span "Auto" at bounding box center [72, 91] width 40 height 9
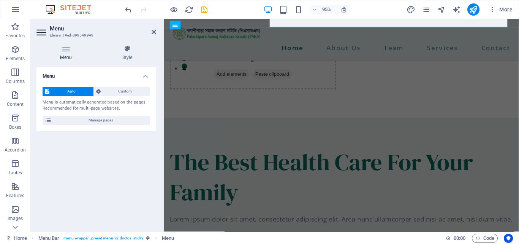
scroll to position [203, 0]
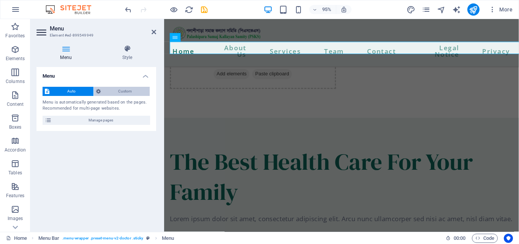
click at [127, 93] on span "Custom" at bounding box center [125, 91] width 45 height 9
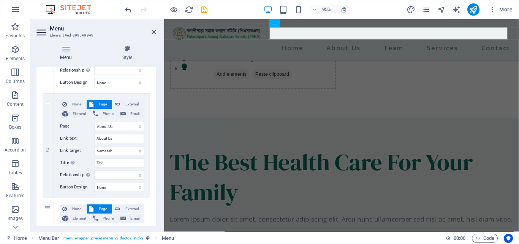
scroll to position [152, 0]
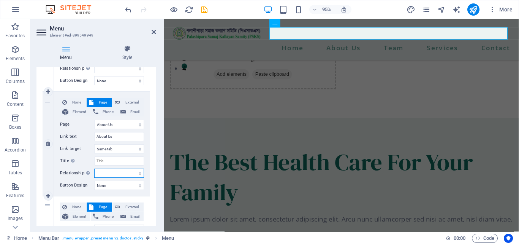
click at [125, 173] on select "alternate author bookmark external help license next nofollow noreferrer noopen…" at bounding box center [119, 172] width 50 height 9
click at [38, 127] on div "1 None Page External Element Phone Email Page Home About Us -- Mission &amp; Vi…" at bounding box center [96, 248] width 120 height 534
click at [48, 196] on icon at bounding box center [48, 195] width 4 height 5
select select
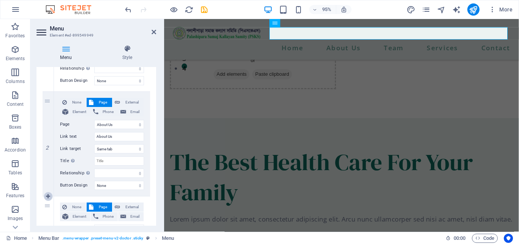
select select
select select "10"
type input "Team"
select select
select select "3"
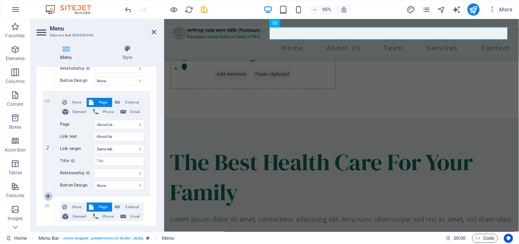
type input "Services"
select select
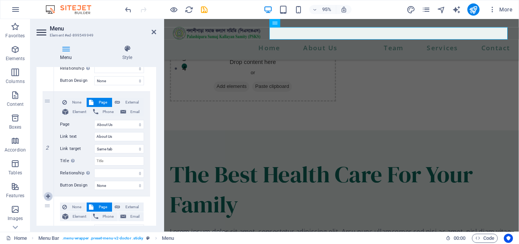
scroll to position [203, 0]
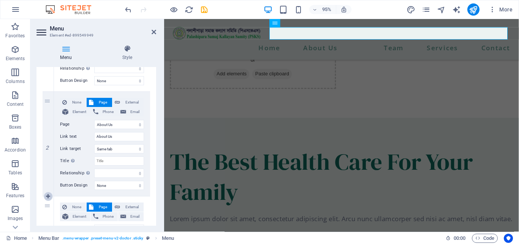
select select "11"
select select
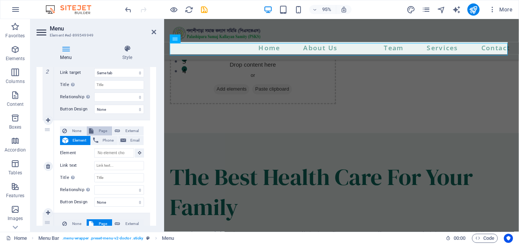
scroll to position [160, 0]
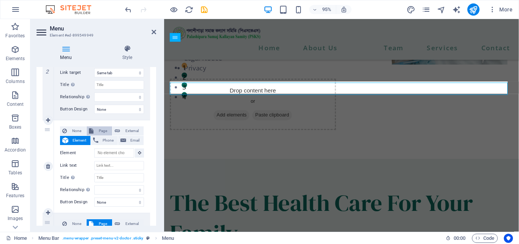
click at [102, 130] on span "Page" at bounding box center [103, 130] width 14 height 9
select select
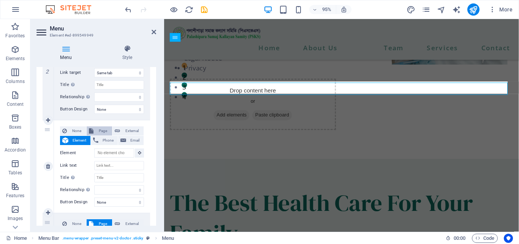
select select
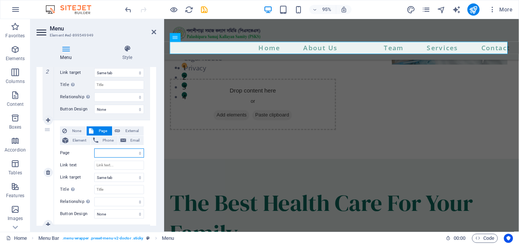
click at [110, 154] on select "Home About Us -- Mission &amp; Vision Services -- Cardiology -- Orthopedics -- …" at bounding box center [119, 152] width 50 height 9
select select "2"
click at [94, 148] on select "Home About Us -- Mission &amp; Vision Services -- Cardiology -- Orthopedics -- …" at bounding box center [119, 152] width 50 height 9
select select
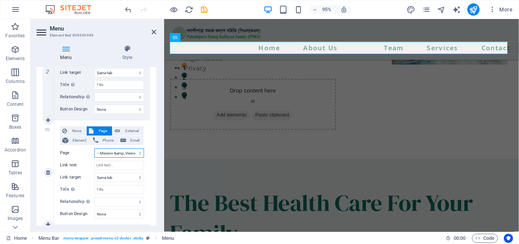
select select
click at [124, 164] on input "Link text" at bounding box center [119, 164] width 50 height 9
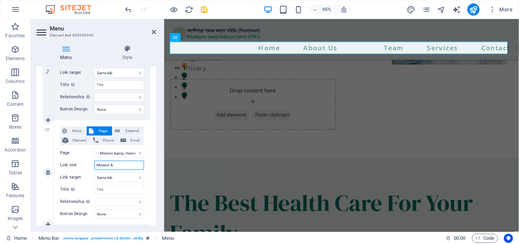
type input "Mission &"
select select
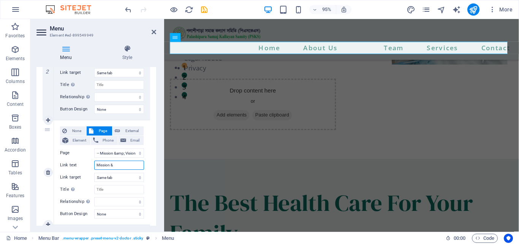
select select
type input "Mission & Vision"
select select
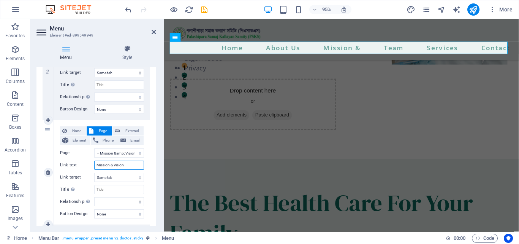
select select
type input "Mission & Vision"
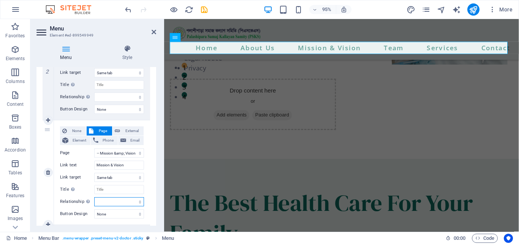
click at [137, 203] on select "alternate author bookmark external help license next nofollow noreferrer noopen…" at bounding box center [119, 201] width 50 height 9
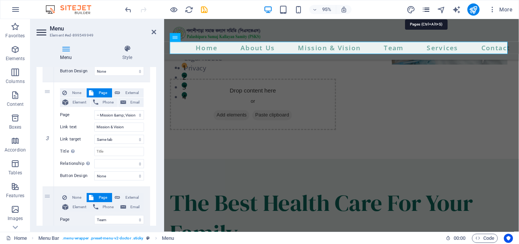
click at [426, 8] on icon "pages" at bounding box center [426, 9] width 9 height 9
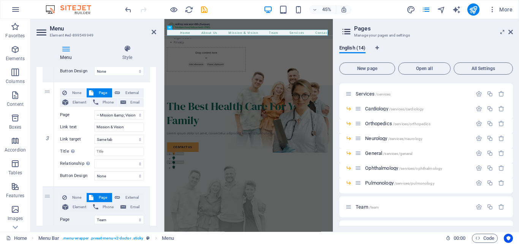
scroll to position [51, 0]
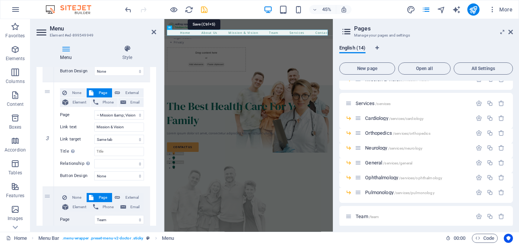
click at [205, 9] on icon "save" at bounding box center [204, 9] width 9 height 9
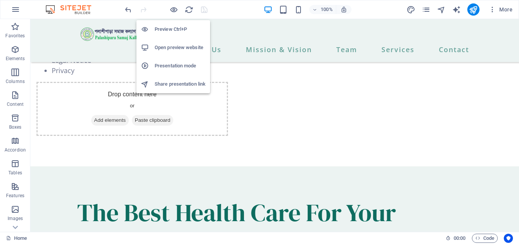
click at [176, 48] on h6 "Open preview website" at bounding box center [180, 47] width 51 height 9
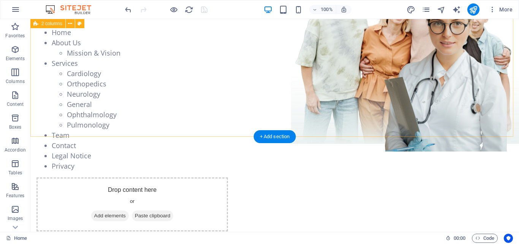
scroll to position [0, 0]
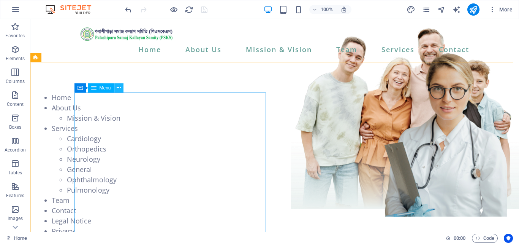
click at [120, 89] on icon at bounding box center [119, 88] width 4 height 8
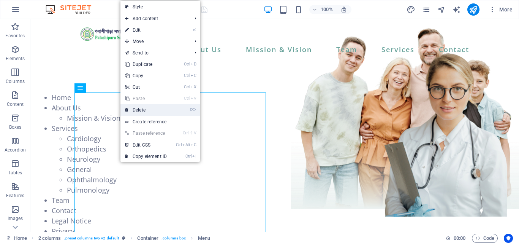
click at [148, 109] on link "⌦ Delete" at bounding box center [145, 109] width 51 height 11
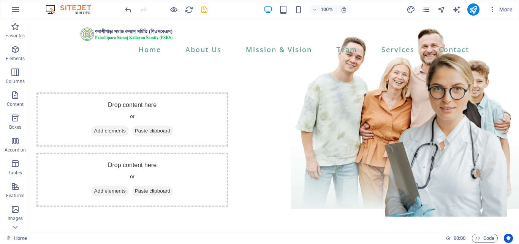
click at [198, 11] on div at bounding box center [166, 9] width 85 height 12
click at [205, 10] on icon "save" at bounding box center [204, 9] width 9 height 9
click at [429, 7] on icon "pages" at bounding box center [426, 9] width 9 height 9
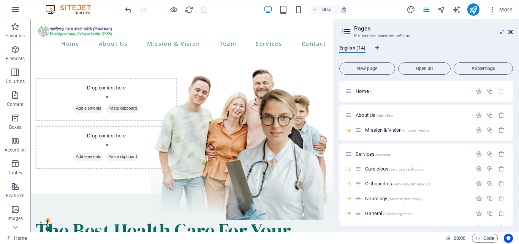
click at [509, 33] on icon at bounding box center [511, 32] width 5 height 6
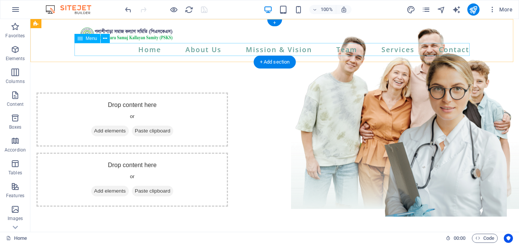
click at [109, 48] on nav "Home About Us Mission & Vision Team Services Contact" at bounding box center [274, 49] width 395 height 13
select select
select select "1"
select select
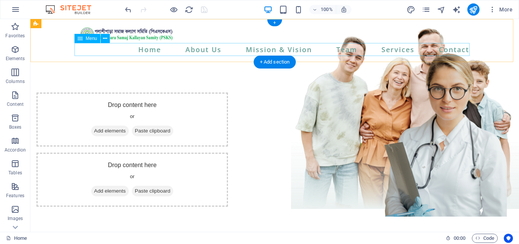
select select "2"
select select
select select "10"
select select
select select "3"
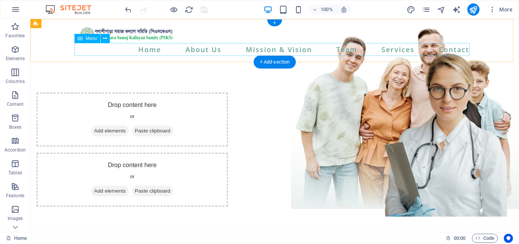
select select
select select "11"
select select
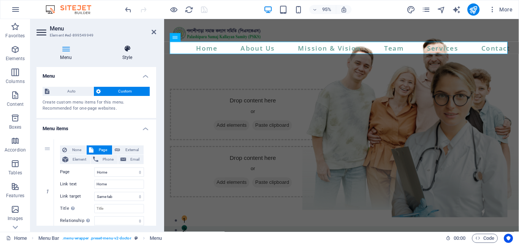
click at [128, 54] on h4 "Style" at bounding box center [127, 53] width 58 height 16
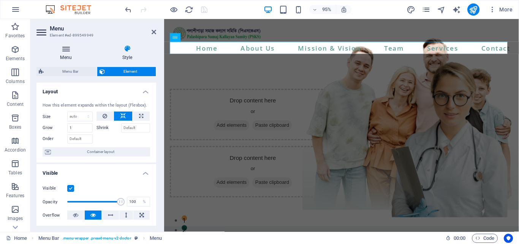
click at [63, 50] on icon at bounding box center [65, 49] width 59 height 8
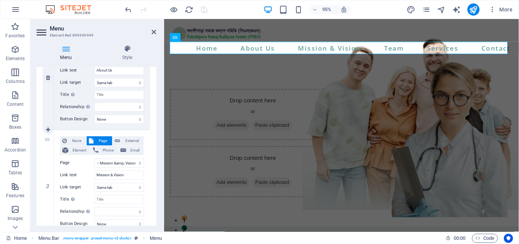
scroll to position [228, 0]
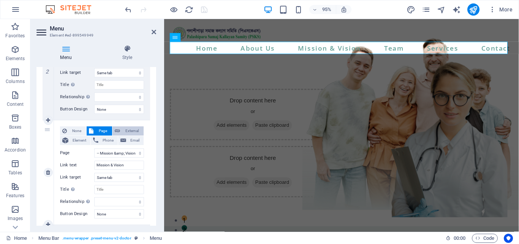
click at [131, 128] on span "External" at bounding box center [131, 130] width 19 height 9
select select
select select "blank"
select select
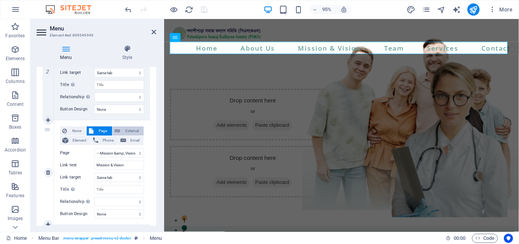
select select
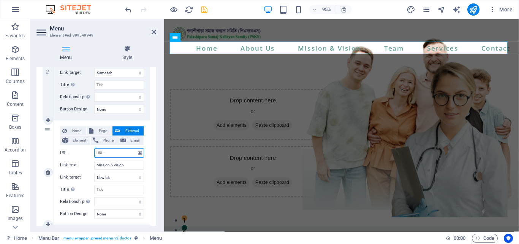
click at [111, 152] on input "URL" at bounding box center [119, 152] width 50 height 9
click at [127, 203] on select "alternate author bookmark external help license next nofollow noreferrer noopen…" at bounding box center [119, 201] width 50 height 9
click at [71, 130] on span "None" at bounding box center [76, 130] width 15 height 9
select select
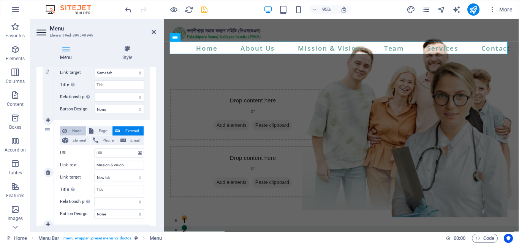
select select
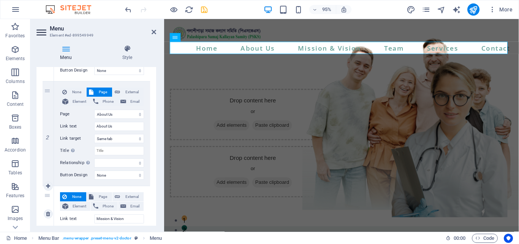
scroll to position [152, 0]
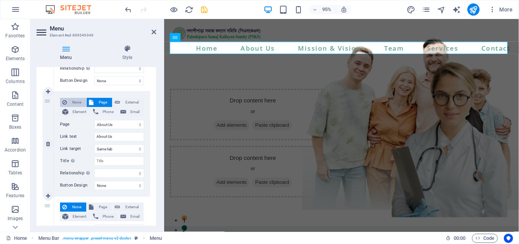
click at [72, 101] on span "None" at bounding box center [76, 102] width 15 height 9
select select
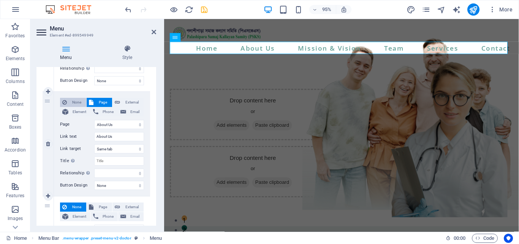
select select
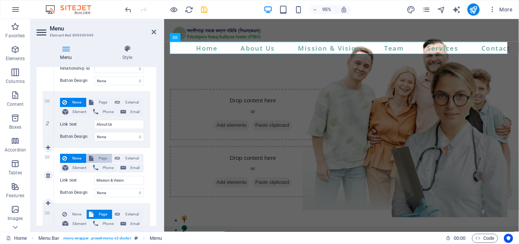
click at [101, 156] on span "Page" at bounding box center [103, 158] width 14 height 9
select select
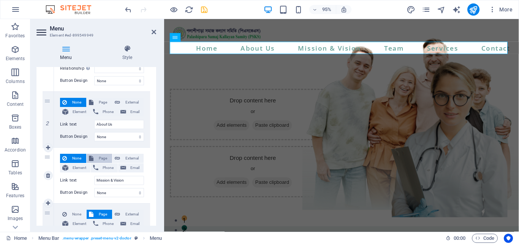
select select
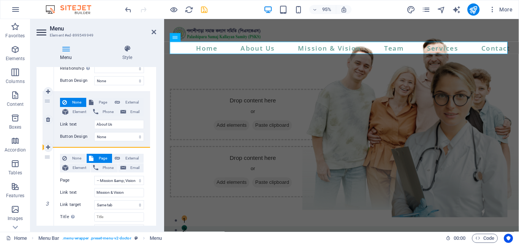
drag, startPoint x: 48, startPoint y: 156, endPoint x: 76, endPoint y: 142, distance: 31.6
select select
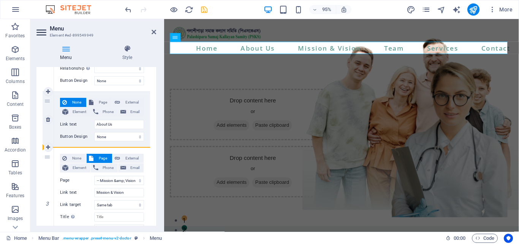
select select
drag, startPoint x: 50, startPoint y: 157, endPoint x: 63, endPoint y: 103, distance: 55.2
select select
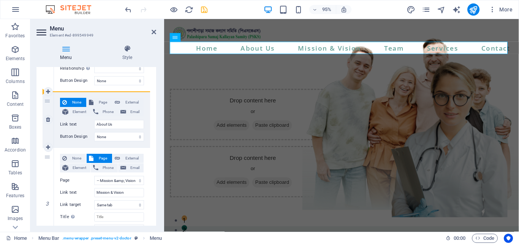
select select "2"
type input "Mission & Vision"
select select
type input "About Us"
select select
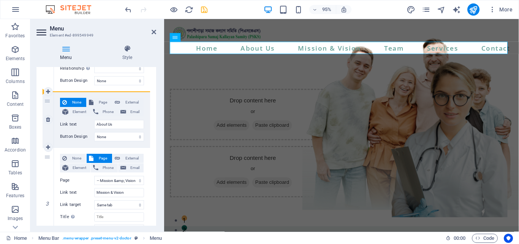
select select
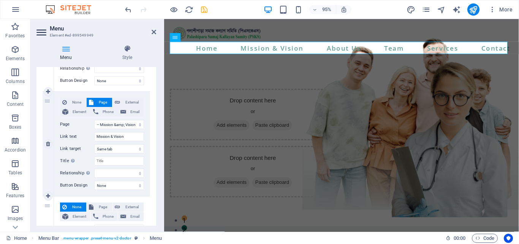
click at [50, 100] on div "2" at bounding box center [48, 144] width 11 height 104
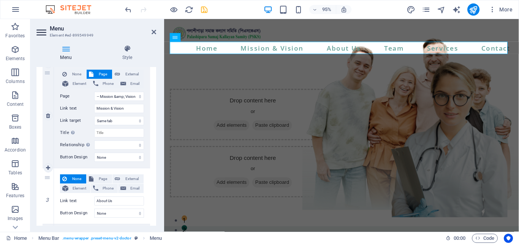
scroll to position [190, 0]
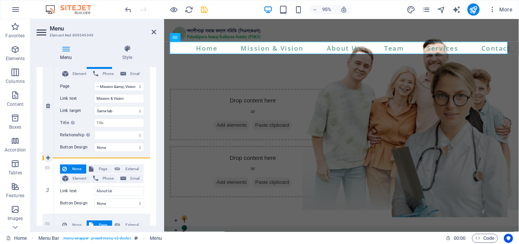
drag, startPoint x: 51, startPoint y: 169, endPoint x: 57, endPoint y: 135, distance: 34.4
click at [57, 135] on div "1 None Page External Element Phone Email Page Home About Us -- Mission &amp; Vi…" at bounding box center [97, 238] width 108 height 578
select select
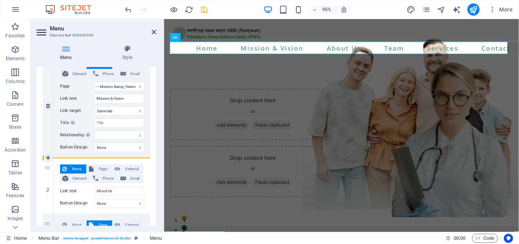
select select
drag, startPoint x: 48, startPoint y: 170, endPoint x: 68, endPoint y: 84, distance: 88.5
click at [68, 84] on div "1 None Page External Element Phone Email Page Home About Us -- Mission &amp; Vi…" at bounding box center [97, 238] width 108 height 578
select select
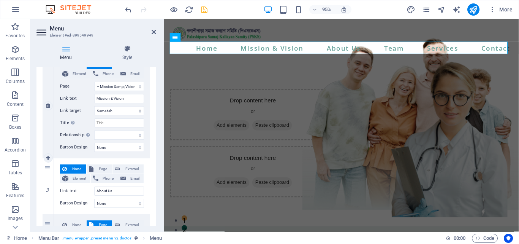
type input "About Us"
select select "2"
type input "Mission & Vision"
select select
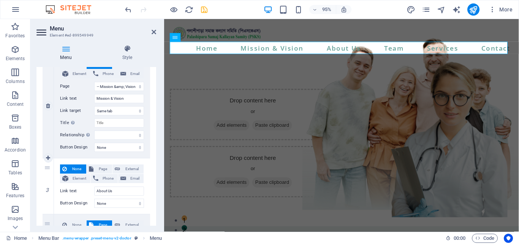
select select
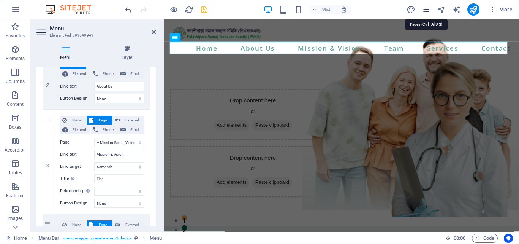
click at [429, 12] on icon "pages" at bounding box center [426, 9] width 9 height 9
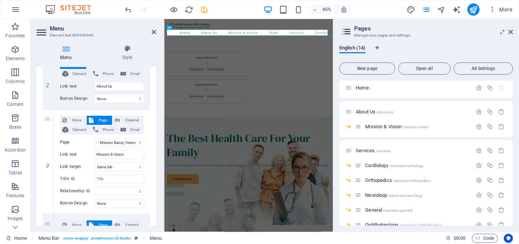
scroll to position [0, 0]
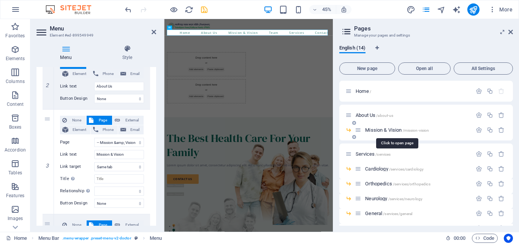
click at [371, 129] on span "Mission & Vision /mission-vision" at bounding box center [397, 130] width 64 height 6
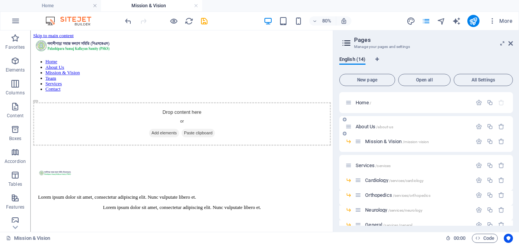
drag, startPoint x: 383, startPoint y: 141, endPoint x: 345, endPoint y: 129, distance: 39.5
click at [345, 129] on div "Home / About Us /about-us Mission & Vision /mission-vision Services /services C…" at bounding box center [426, 226] width 174 height 268
drag, startPoint x: 360, startPoint y: 142, endPoint x: 347, endPoint y: 142, distance: 12.9
click at [347, 142] on div "Home / About Us /about-us Mission & Vision /mission-vision Services /services C…" at bounding box center [426, 226] width 174 height 268
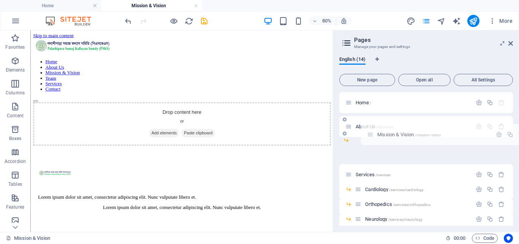
drag, startPoint x: 350, startPoint y: 152, endPoint x: 372, endPoint y: 134, distance: 29.1
click at [372, 134] on div "Home / About Us /about-us Mission & Vision /mission-vision Services /services C…" at bounding box center [426, 219] width 174 height 254
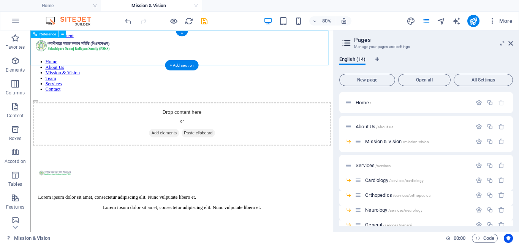
click at [79, 66] on nav "Home About Us Mission & Vision Team Services Contact" at bounding box center [219, 86] width 372 height 41
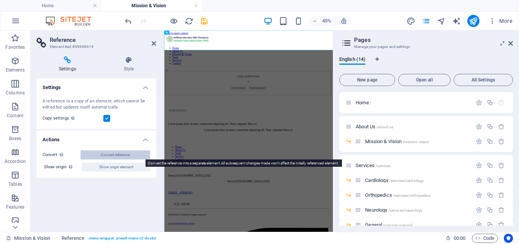
click at [124, 154] on span "Convert reference" at bounding box center [115, 154] width 29 height 9
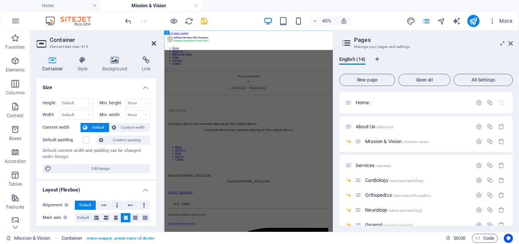
click at [155, 43] on icon at bounding box center [154, 43] width 5 height 6
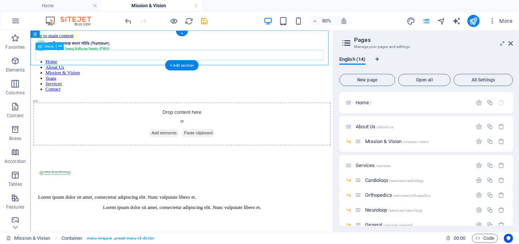
click at [136, 66] on nav "Home About Us Mission & Vision Team Services Contact" at bounding box center [219, 86] width 372 height 41
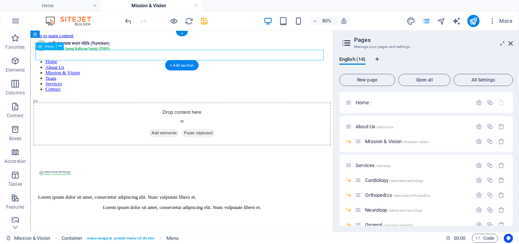
click at [136, 66] on nav "Home About Us Mission & Vision Team Services Contact" at bounding box center [219, 86] width 372 height 41
select select
select select "1"
select select
select select "2"
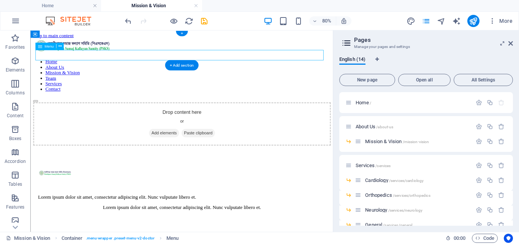
select select
select select "10"
select select
select select "3"
select select
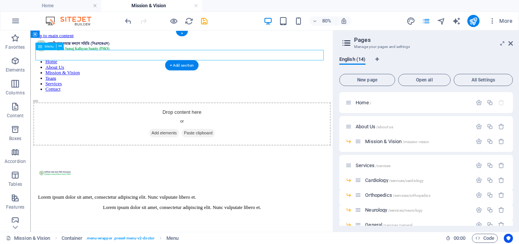
select select "11"
select select
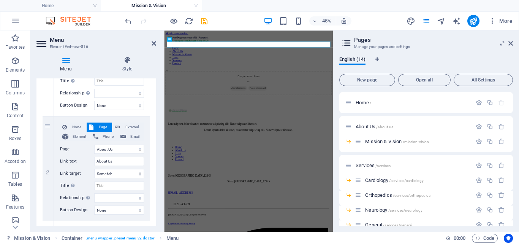
scroll to position [152, 0]
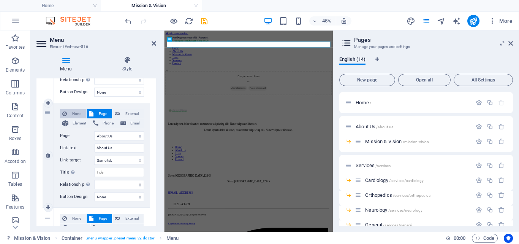
click at [77, 112] on span "None" at bounding box center [76, 113] width 15 height 9
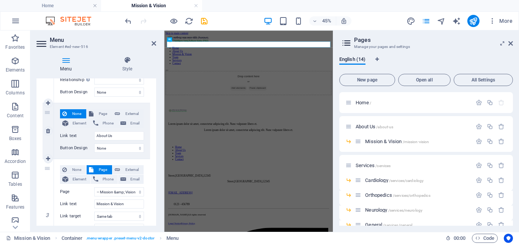
select select
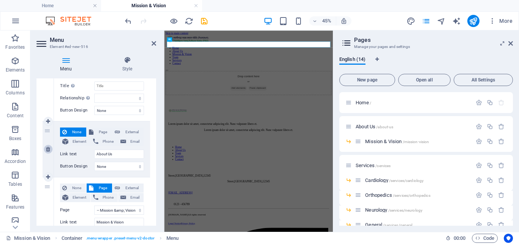
scroll to position [144, 0]
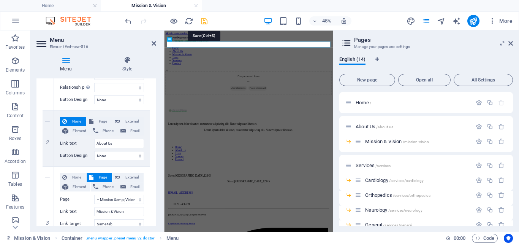
click at [206, 21] on icon "save" at bounding box center [204, 21] width 9 height 9
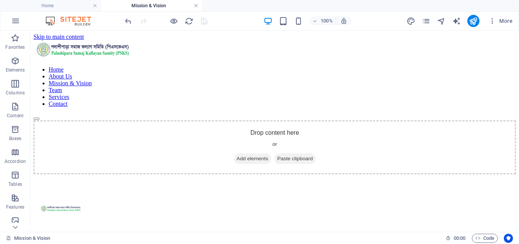
click at [196, 5] on link at bounding box center [196, 5] width 5 height 7
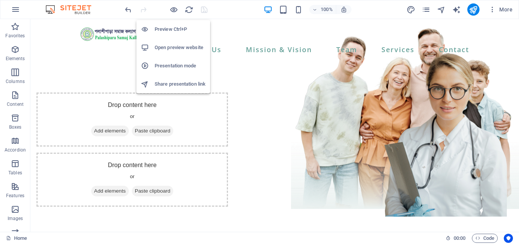
click at [171, 31] on h6 "Preview Ctrl+P" at bounding box center [180, 29] width 51 height 9
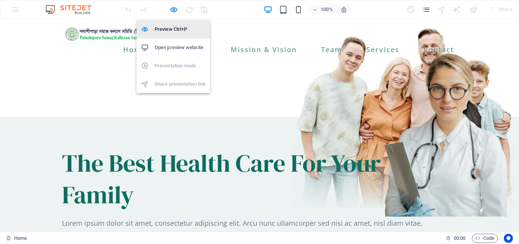
click at [171, 27] on h6 "Preview Ctrl+P" at bounding box center [180, 29] width 51 height 9
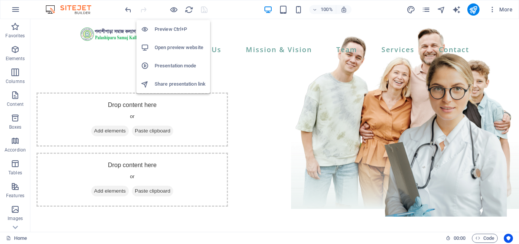
click at [172, 44] on h6 "Open preview website" at bounding box center [180, 47] width 51 height 9
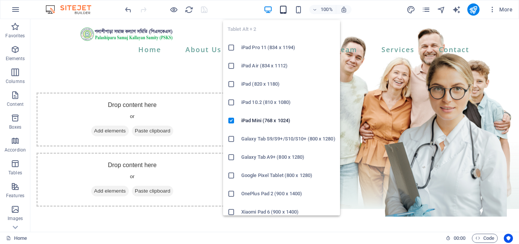
click at [286, 9] on icon "button" at bounding box center [283, 9] width 9 height 9
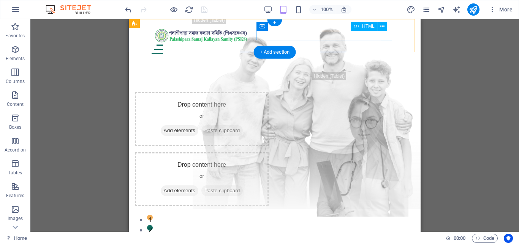
click at [388, 44] on div at bounding box center [275, 49] width 246 height 10
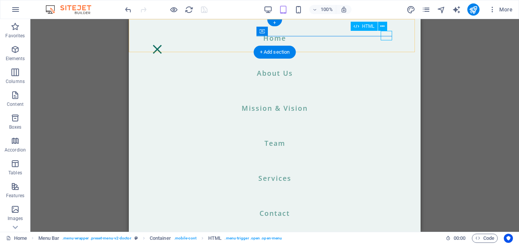
click at [163, 44] on div at bounding box center [157, 49] width 11 height 10
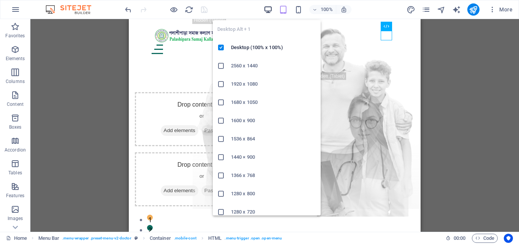
click at [269, 10] on icon "button" at bounding box center [268, 9] width 9 height 9
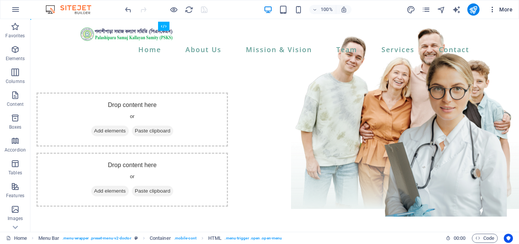
click at [492, 9] on icon "button" at bounding box center [493, 10] width 8 height 8
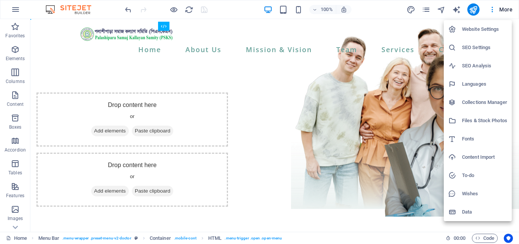
click at [376, 179] on div at bounding box center [259, 122] width 519 height 244
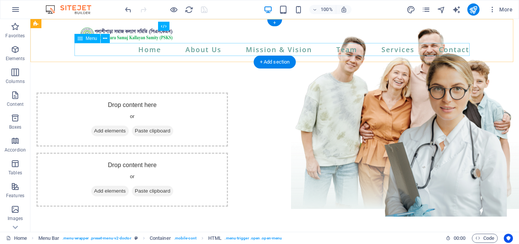
click at [182, 50] on nav "Home About Us Mission & Vision Team Services Contact" at bounding box center [274, 49] width 395 height 13
select select
select select "2"
select select
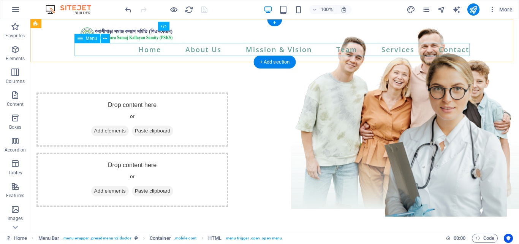
select select "10"
select select
select select "3"
select select
select select "11"
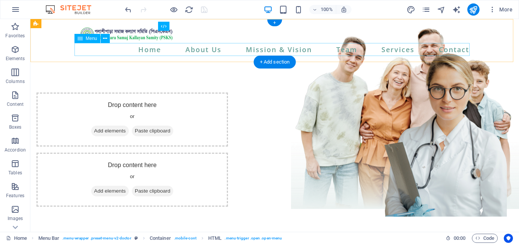
select select
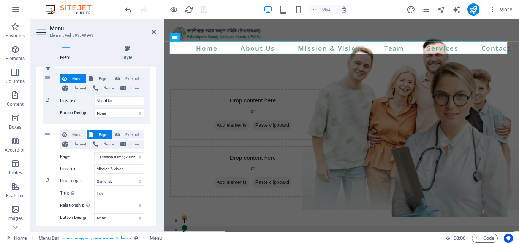
scroll to position [190, 0]
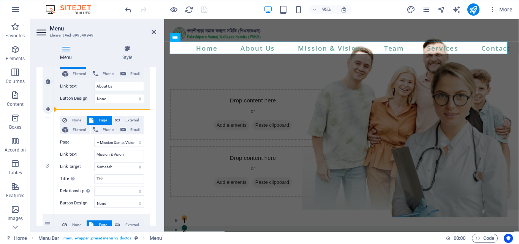
drag, startPoint x: 51, startPoint y: 120, endPoint x: 122, endPoint y: 108, distance: 72.0
click at [122, 108] on div "1 None Page External Element Phone Email Page Home About Us -- Mission &amp; Vi…" at bounding box center [97, 238] width 108 height 578
select select
select select "10"
type input "Team"
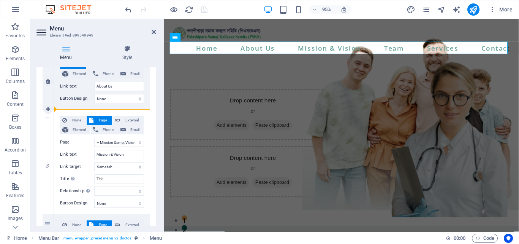
select select
select select "3"
type input "Services"
select select
select select "11"
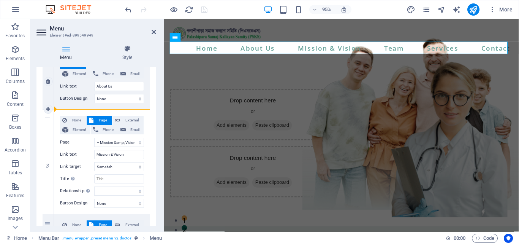
type input "Contact"
select select
select select "2"
select select
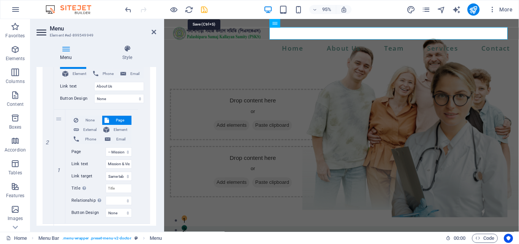
click at [206, 11] on icon "save" at bounding box center [204, 9] width 9 height 9
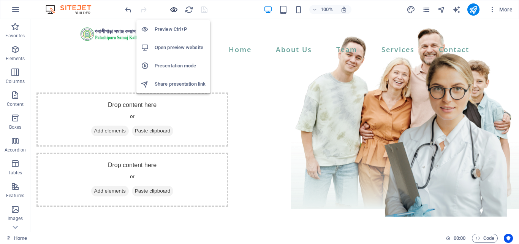
click at [173, 10] on icon "button" at bounding box center [174, 9] width 9 height 9
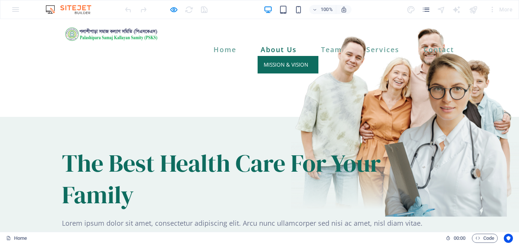
click at [280, 56] on link "Mission & Vision" at bounding box center [288, 64] width 61 height 17
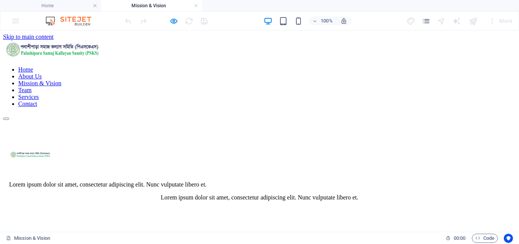
scroll to position [0, 0]
click at [195, 6] on link at bounding box center [196, 5] width 5 height 7
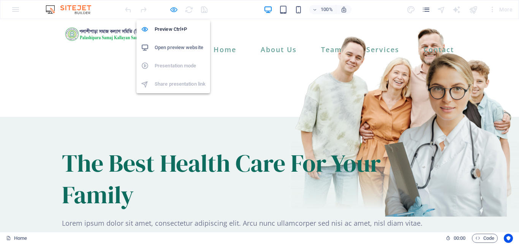
click at [174, 12] on icon "button" at bounding box center [174, 9] width 9 height 9
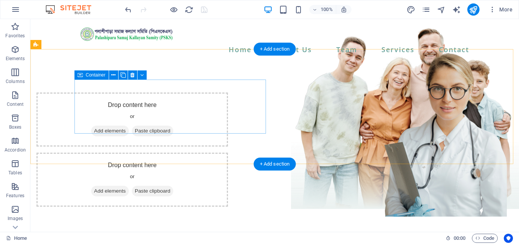
click at [129, 125] on span "Add elements" at bounding box center [110, 130] width 38 height 11
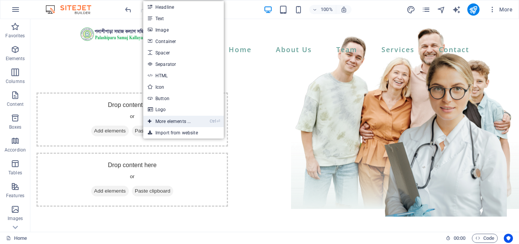
click at [175, 120] on link "Ctrl ⏎ More elements ..." at bounding box center [169, 121] width 52 height 11
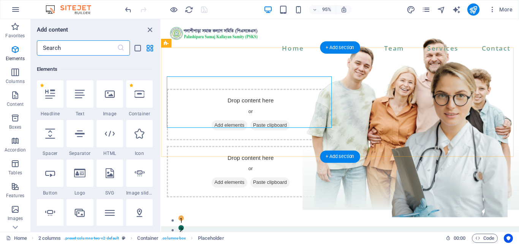
scroll to position [81, 0]
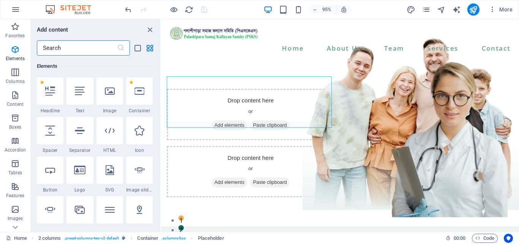
click at [102, 47] on input "text" at bounding box center [77, 47] width 80 height 15
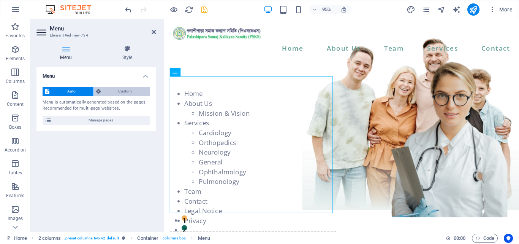
click at [131, 95] on span "Custom" at bounding box center [125, 91] width 45 height 9
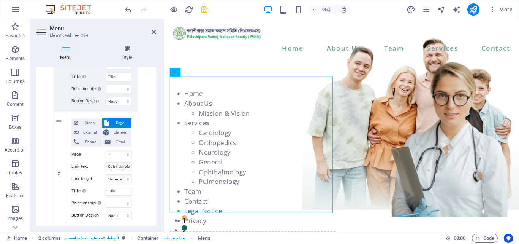
scroll to position [912, 0]
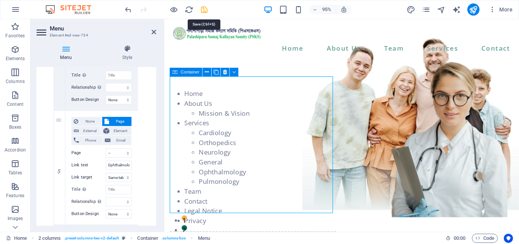
click at [202, 11] on icon "save" at bounding box center [204, 9] width 9 height 9
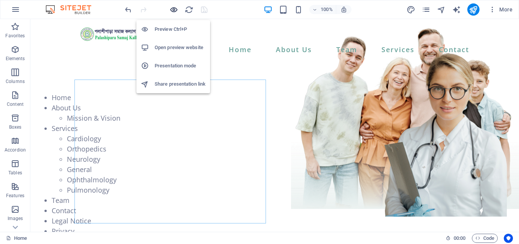
click at [172, 8] on icon "button" at bounding box center [174, 9] width 9 height 9
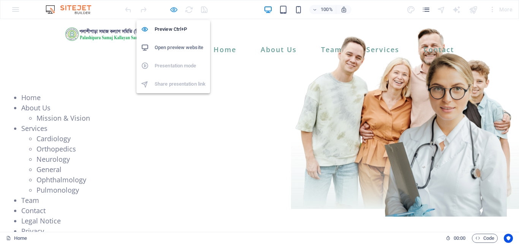
click at [174, 11] on icon "button" at bounding box center [174, 9] width 9 height 9
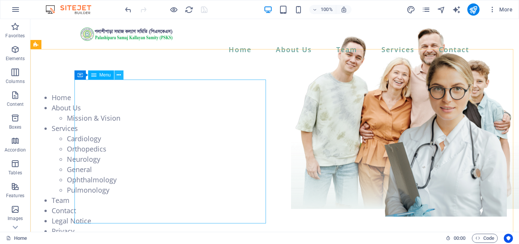
click at [119, 75] on icon at bounding box center [119, 75] width 4 height 8
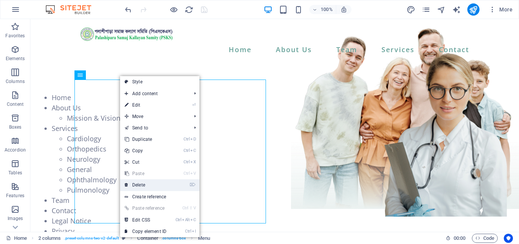
click at [150, 185] on link "⌦ Delete" at bounding box center [145, 184] width 51 height 11
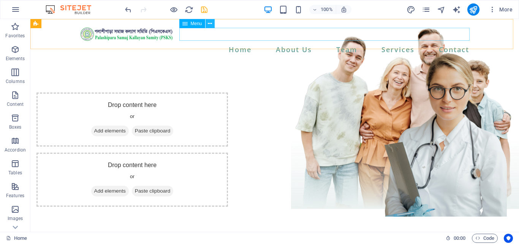
click at [210, 24] on icon at bounding box center [210, 24] width 4 height 8
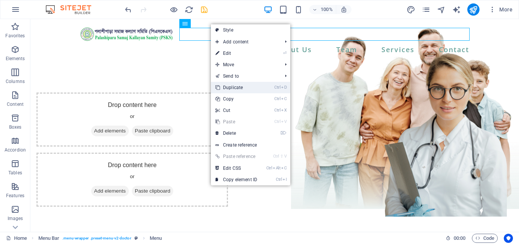
click at [241, 86] on link "Ctrl D Duplicate" at bounding box center [236, 87] width 51 height 11
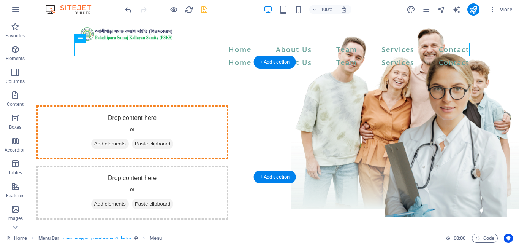
drag, startPoint x: 187, startPoint y: 46, endPoint x: 173, endPoint y: 114, distance: 69.5
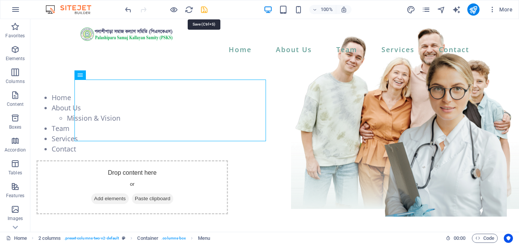
click at [204, 13] on icon "save" at bounding box center [204, 9] width 9 height 9
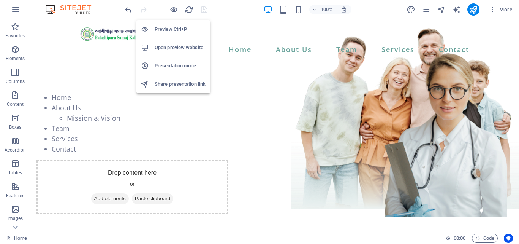
click at [174, 44] on h6 "Open preview website" at bounding box center [180, 47] width 51 height 9
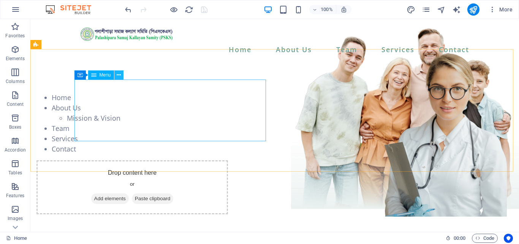
click at [119, 76] on icon at bounding box center [119, 75] width 4 height 8
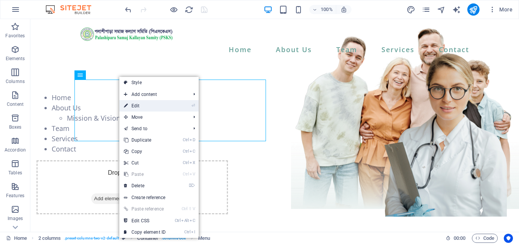
click at [138, 107] on link "⏎ Edit" at bounding box center [144, 105] width 51 height 11
select select
select select "2"
select select
select select "10"
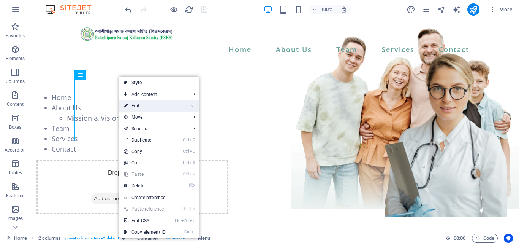
select select
select select "3"
select select
select select "11"
select select
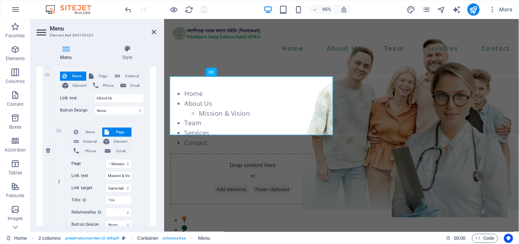
scroll to position [190, 0]
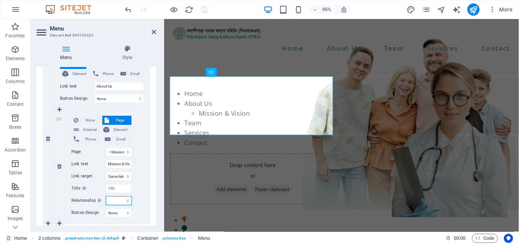
click at [127, 201] on select "alternate author bookmark external help license next nofollow noreferrer noopen…" at bounding box center [119, 200] width 26 height 9
click at [129, 201] on select "alternate author bookmark external help license next nofollow noreferrer noopen…" at bounding box center [119, 200] width 26 height 9
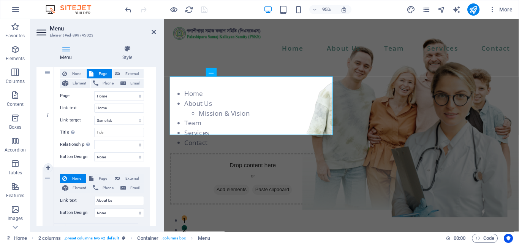
scroll to position [38, 0]
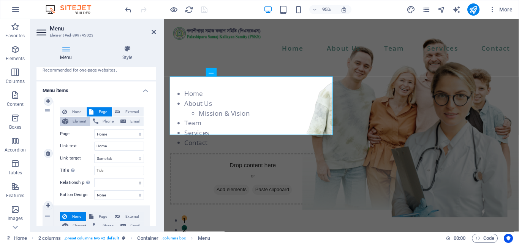
click at [75, 120] on span "Element" at bounding box center [79, 121] width 17 height 9
select select
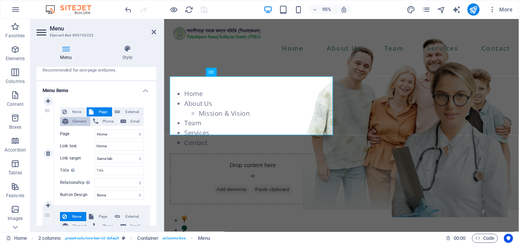
select select
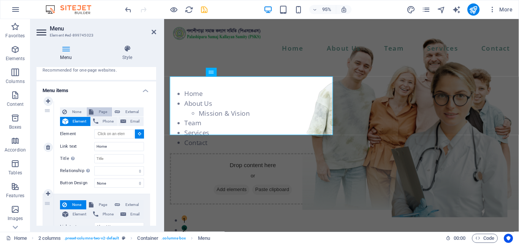
click at [105, 109] on span "Page" at bounding box center [103, 111] width 14 height 9
select select
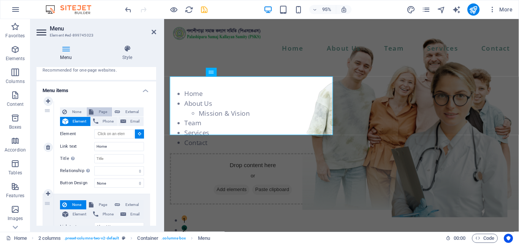
select select
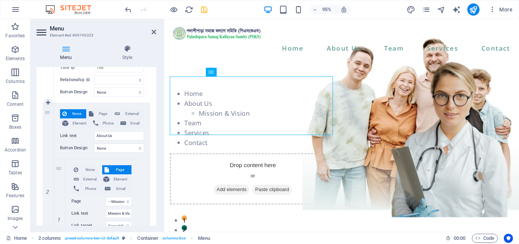
scroll to position [152, 0]
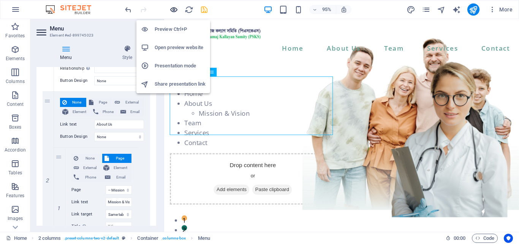
click at [174, 11] on icon "button" at bounding box center [174, 9] width 9 height 9
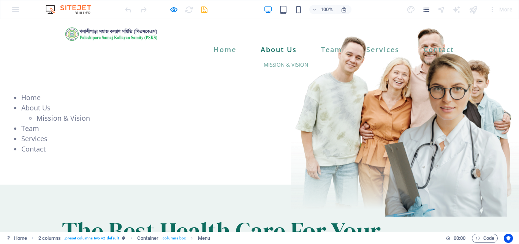
click at [267, 43] on link "About Us" at bounding box center [279, 49] width 42 height 13
click at [90, 113] on link "Mission & Vision" at bounding box center [63, 117] width 54 height 9
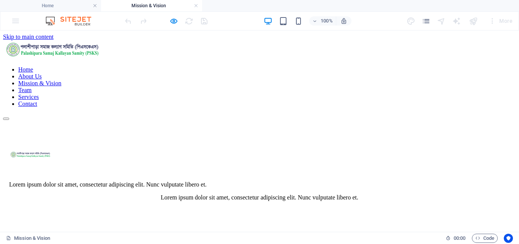
scroll to position [0, 0]
click at [195, 6] on link at bounding box center [196, 5] width 5 height 7
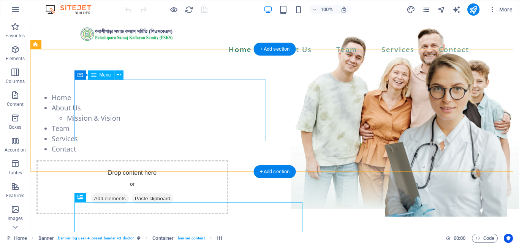
click at [100, 92] on nav "Home About Us Mission & Vision Team Services Contact" at bounding box center [132, 123] width 192 height 62
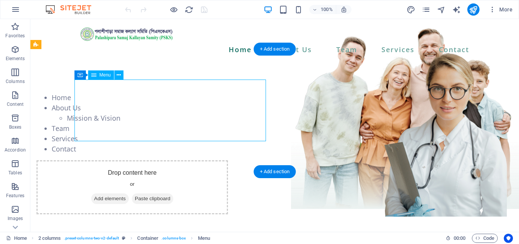
click at [100, 92] on nav "Home About Us Mission & Vision Team Services Contact" at bounding box center [132, 123] width 192 height 62
select select
select select "2"
select select
select select "10"
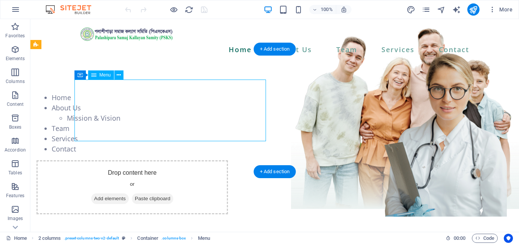
select select
select select "3"
select select
select select "11"
select select
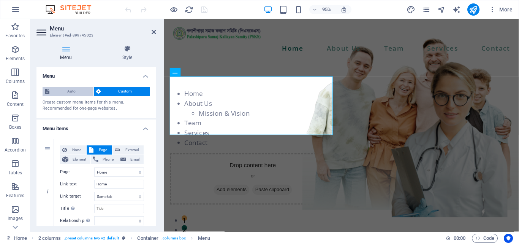
click at [74, 90] on span "Auto" at bounding box center [72, 91] width 40 height 9
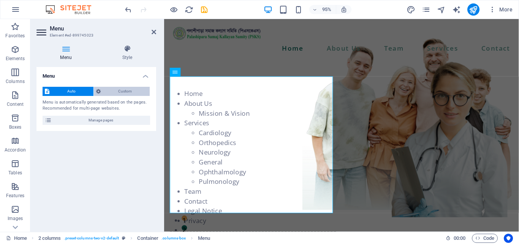
click at [127, 92] on span "Custom" at bounding box center [125, 91] width 45 height 9
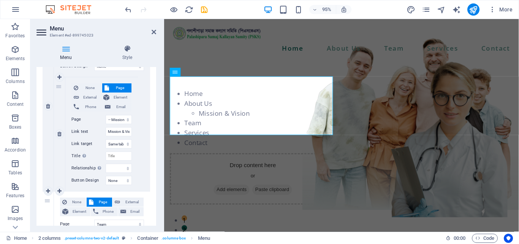
scroll to position [228, 0]
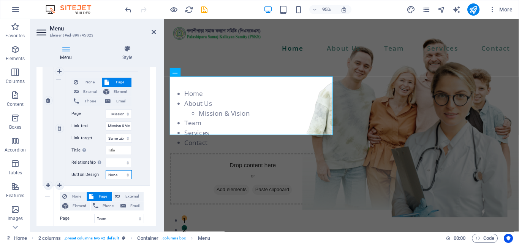
click at [119, 174] on select "None Default Primary Secondary" at bounding box center [119, 174] width 26 height 9
click at [116, 160] on select "alternate author bookmark external help license next nofollow noreferrer noopen…" at bounding box center [119, 162] width 26 height 9
click at [60, 166] on div "1" at bounding box center [59, 128] width 11 height 114
select select
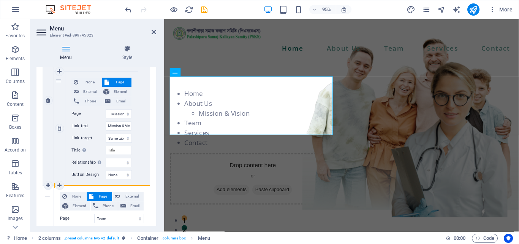
select select
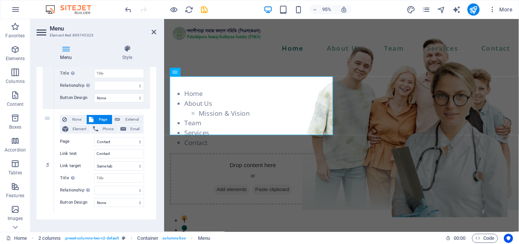
scroll to position [523, 0]
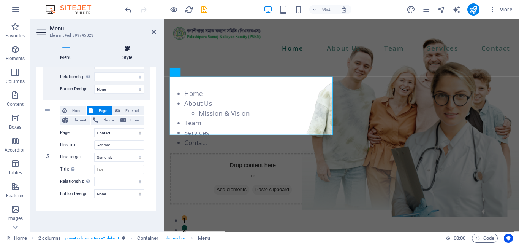
click at [128, 48] on icon at bounding box center [127, 49] width 58 height 8
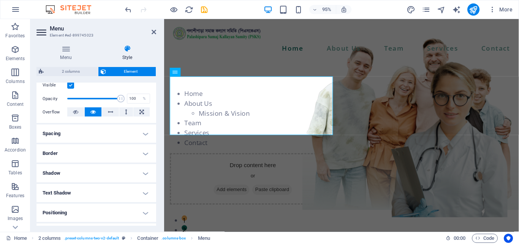
scroll to position [178, 0]
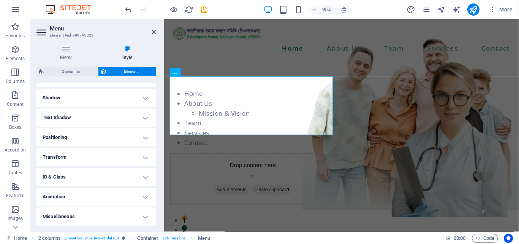
click at [65, 177] on h4 "ID & Class" at bounding box center [96, 177] width 120 height 18
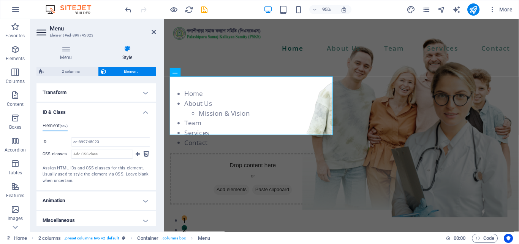
scroll to position [247, 0]
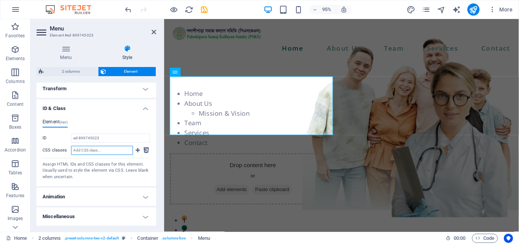
click at [97, 148] on input "CSS classes" at bounding box center [102, 150] width 62 height 9
paste input ".your-parent-menu-item:hover .your-submenu-class { display: block; }"
type input ".your-parent-menu-item:hover .your-submenu-class { display: block; }"
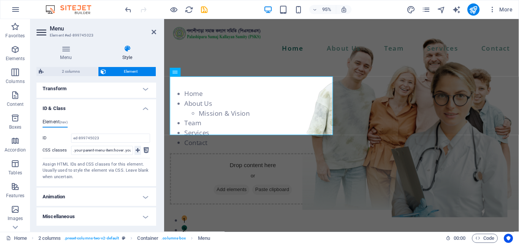
click at [136, 149] on icon at bounding box center [138, 150] width 4 height 9
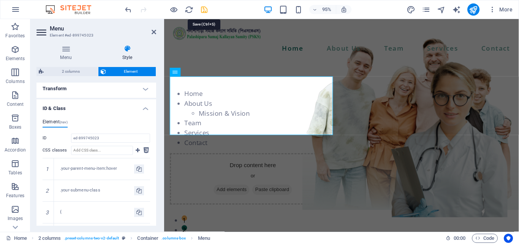
click at [203, 11] on icon "save" at bounding box center [204, 9] width 9 height 9
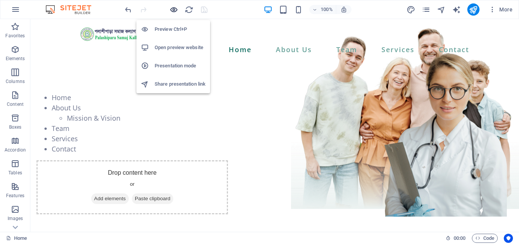
click at [174, 8] on icon "button" at bounding box center [174, 9] width 9 height 9
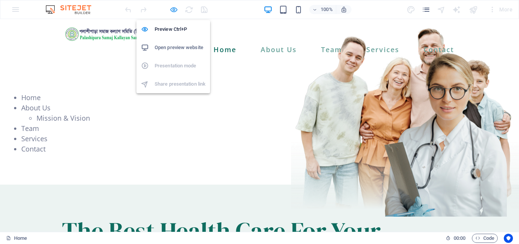
click at [174, 10] on icon "button" at bounding box center [174, 9] width 9 height 9
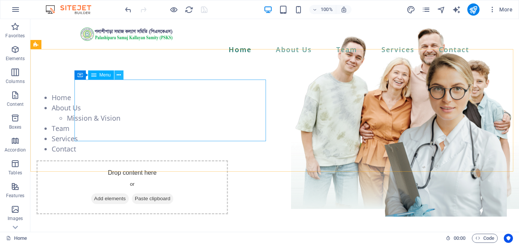
click at [119, 76] on icon at bounding box center [119, 75] width 4 height 8
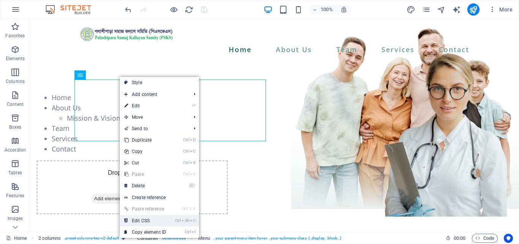
click at [155, 219] on link "Ctrl Alt C Edit CSS" at bounding box center [145, 220] width 51 height 11
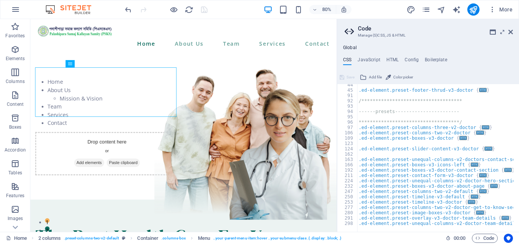
scroll to position [71, 0]
click at [513, 32] on aside "**********" at bounding box center [428, 125] width 182 height 212
click at [510, 32] on icon at bounding box center [511, 32] width 5 height 6
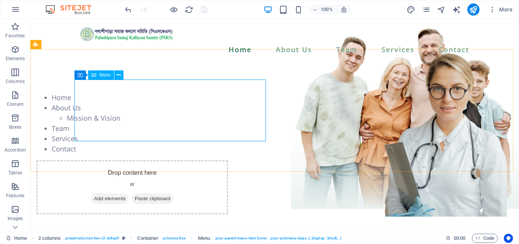
click at [106, 73] on span "Menu" at bounding box center [105, 75] width 11 height 5
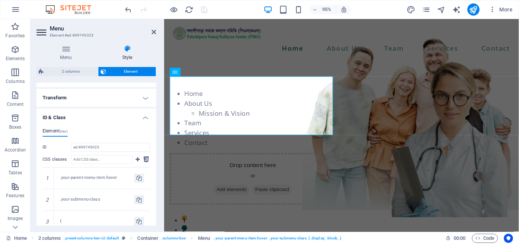
scroll to position [224, 0]
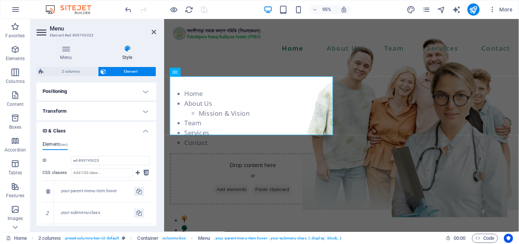
click at [115, 191] on div ".your-parent-menu-item:hover" at bounding box center [97, 191] width 74 height 6
click at [146, 173] on icon at bounding box center [146, 172] width 5 height 9
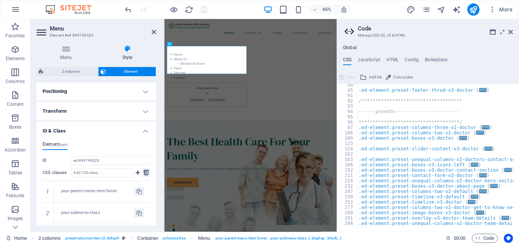
click at [146, 173] on icon at bounding box center [146, 172] width 5 height 9
click at [387, 60] on h4 "HTML" at bounding box center [393, 61] width 13 height 8
type textarea "<a href="#main-content" class="wv-link-content button">Skip to main content</a>"
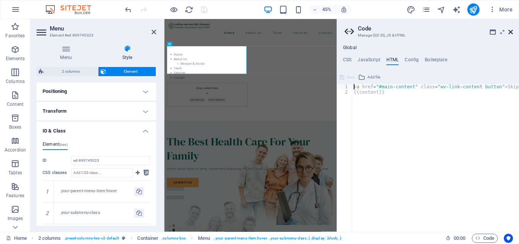
click at [509, 32] on icon at bounding box center [511, 32] width 5 height 6
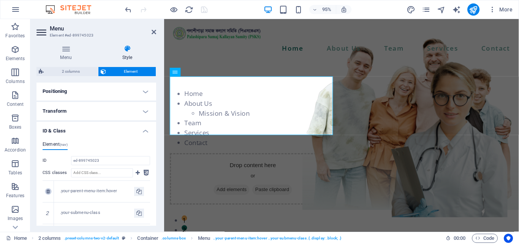
click at [48, 191] on icon at bounding box center [47, 191] width 3 height 5
click at [48, 190] on icon at bounding box center [47, 191] width 3 height 5
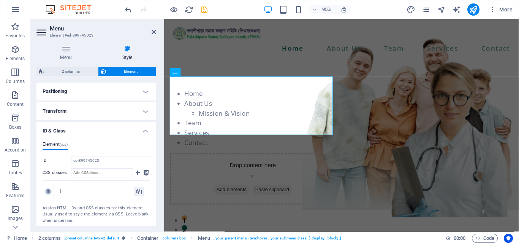
click at [49, 190] on icon at bounding box center [47, 191] width 3 height 5
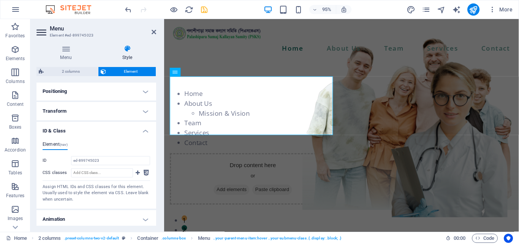
click at [75, 132] on h4 "ID & Class" at bounding box center [96, 129] width 120 height 14
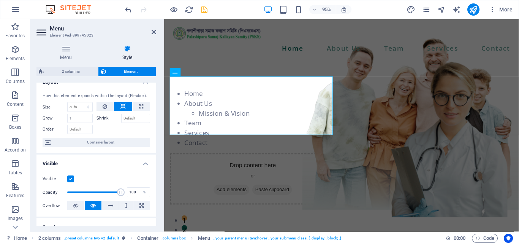
scroll to position [0, 0]
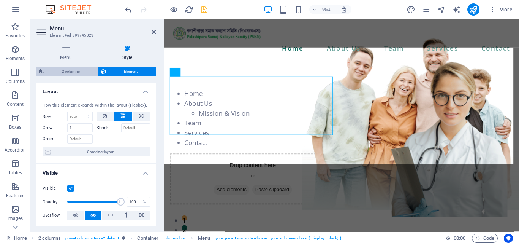
click at [81, 70] on span "2 columns" at bounding box center [71, 71] width 50 height 9
select select "rem"
select select "preset-columns-two-v2-default"
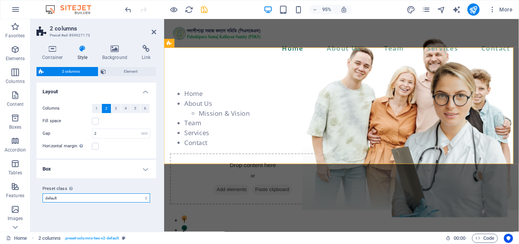
click at [111, 197] on select "doctor default doctor-get-to-know-section Add preset class" at bounding box center [97, 197] width 108 height 9
click at [111, 196] on select "doctor default doctor-get-to-know-section Add preset class" at bounding box center [97, 197] width 108 height 9
click at [43, 193] on select "doctor default doctor-get-to-know-section Add preset class" at bounding box center [97, 197] width 108 height 9
select select "preset-columns-two-v2-default"
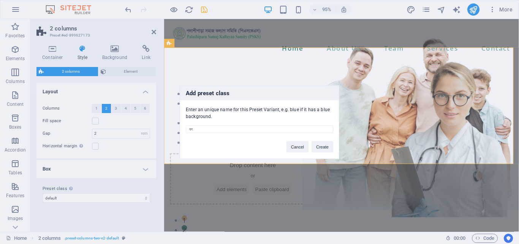
type input "ব"
type input "hover"
click at [323, 147] on button "Create" at bounding box center [323, 146] width 22 height 11
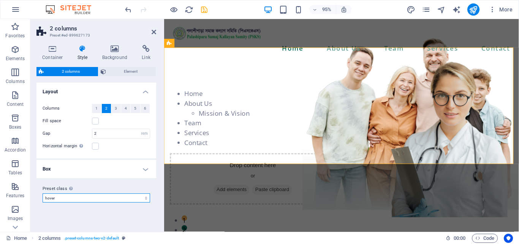
click at [132, 197] on select "doctor default doctor-get-to-know-section hover Add preset class" at bounding box center [97, 197] width 108 height 9
click at [43, 193] on select "doctor default doctor-get-to-know-section hover Add preset class" at bounding box center [97, 197] width 108 height 9
select select "preset-columns-two-v2-default"
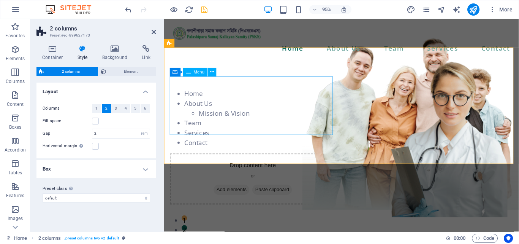
click at [207, 92] on nav "Home About Us Mission & Vision Team Services Contact" at bounding box center [257, 123] width 175 height 62
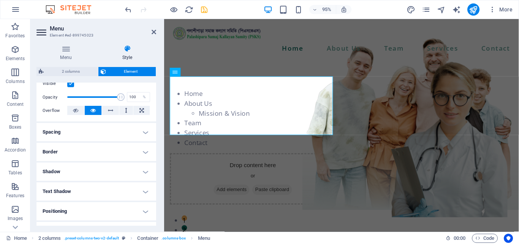
scroll to position [178, 0]
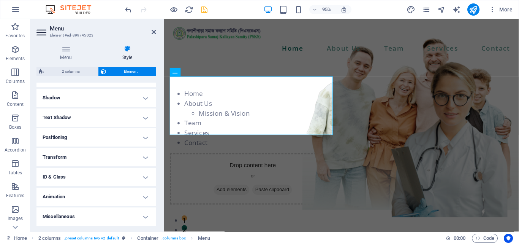
click at [90, 176] on h4 "ID & Class" at bounding box center [96, 177] width 120 height 18
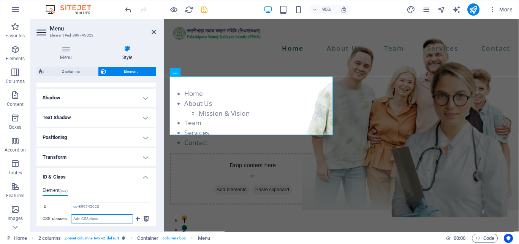
click at [103, 219] on input "CSS classes" at bounding box center [102, 218] width 62 height 9
paste input ".your-submenu-class { display: none; }"
type input ".your-submenu-class { display: none; }"
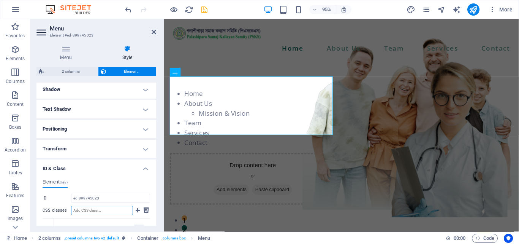
scroll to position [178, 0]
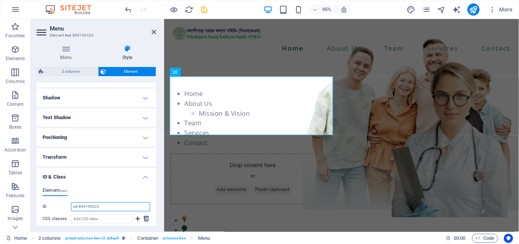
click at [111, 205] on input "ed-899745023" at bounding box center [110, 206] width 79 height 9
click at [106, 217] on input "CSS classes" at bounding box center [102, 218] width 62 height 9
paste input ".your-parent-menu-item:hover .your-submenu-class { display: block; }"
type input ".your-parent-menu-item:hover .your-submenu-class { display: block; }"
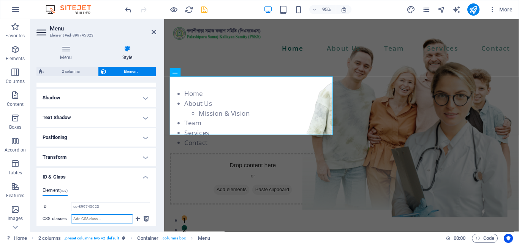
scroll to position [0, 0]
click at [207, 10] on icon "save" at bounding box center [204, 9] width 9 height 9
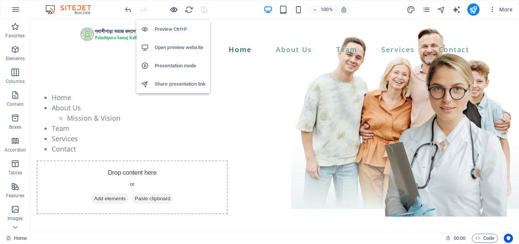
click at [173, 9] on icon "button" at bounding box center [174, 9] width 9 height 9
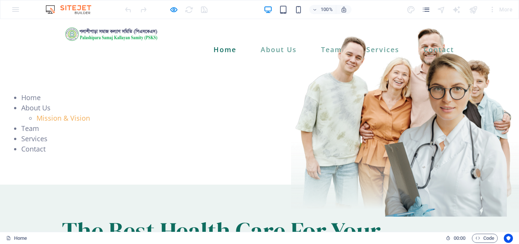
click at [90, 113] on link "Mission & Vision" at bounding box center [63, 117] width 54 height 9
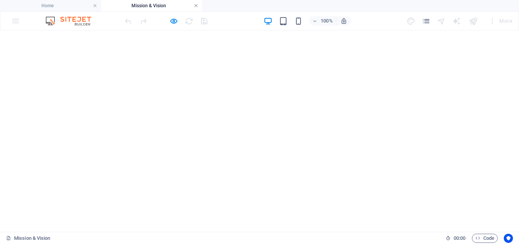
click at [197, 7] on link at bounding box center [196, 5] width 5 height 7
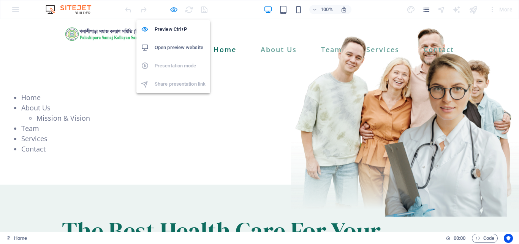
click at [176, 10] on icon "button" at bounding box center [174, 9] width 9 height 9
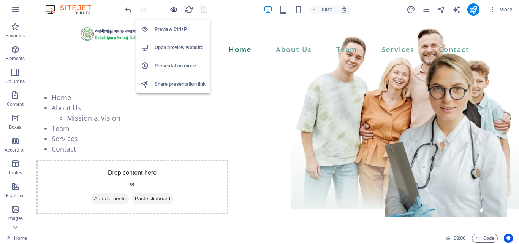
click at [175, 10] on icon "button" at bounding box center [174, 9] width 9 height 9
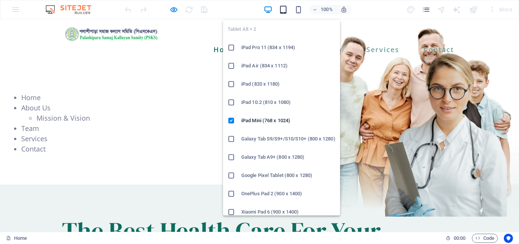
click at [283, 10] on icon "button" at bounding box center [283, 9] width 9 height 9
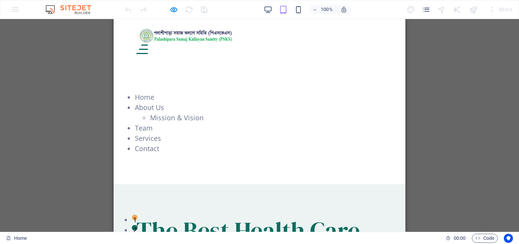
click at [148, 44] on div at bounding box center [141, 49] width 11 height 10
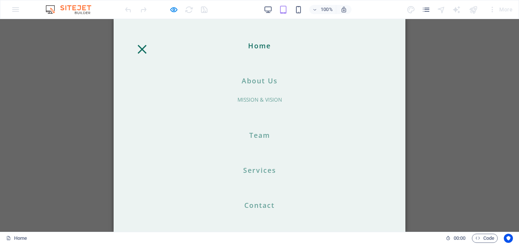
click at [148, 44] on div at bounding box center [141, 49] width 11 height 10
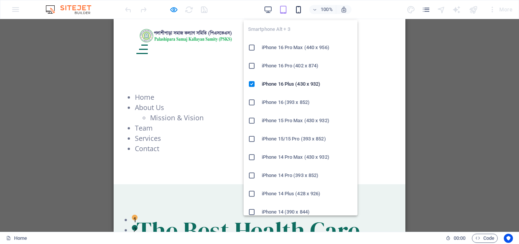
click at [303, 11] on icon "button" at bounding box center [298, 9] width 9 height 9
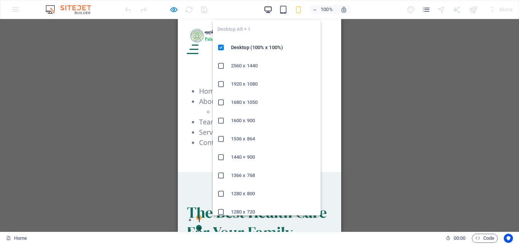
click at [272, 11] on icon "button" at bounding box center [268, 9] width 9 height 9
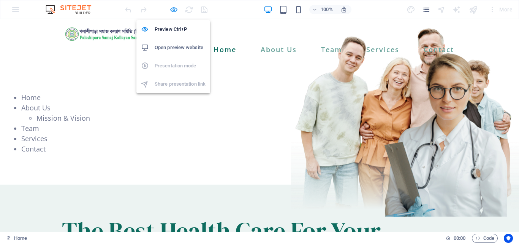
click at [173, 8] on icon "button" at bounding box center [174, 9] width 9 height 9
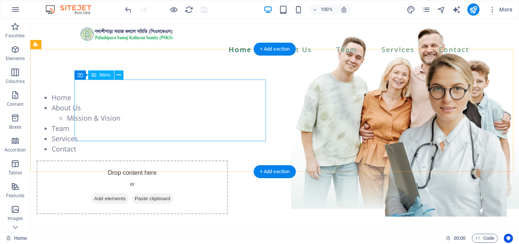
click at [132, 93] on nav "Home About Us Mission & Vision Team Services Contact" at bounding box center [132, 123] width 192 height 62
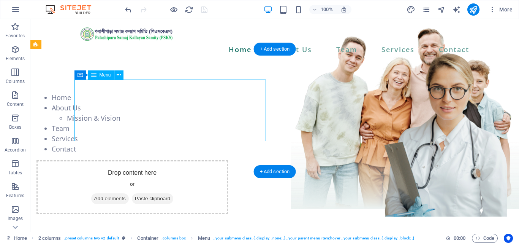
click at [132, 93] on nav "Home About Us Mission & Vision Team Services Contact" at bounding box center [132, 123] width 192 height 62
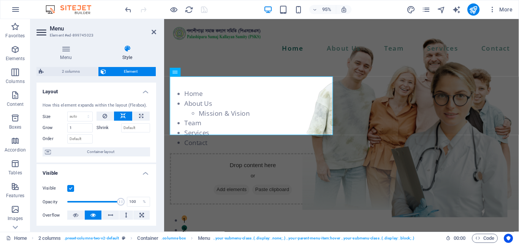
click at [100, 90] on h4 "Layout" at bounding box center [96, 89] width 120 height 14
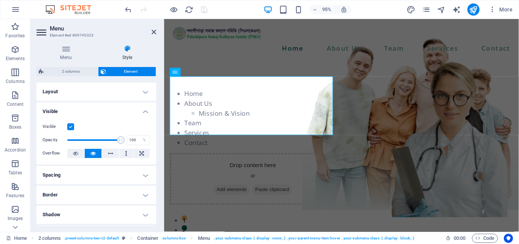
click at [100, 90] on h4 "Layout" at bounding box center [96, 91] width 120 height 18
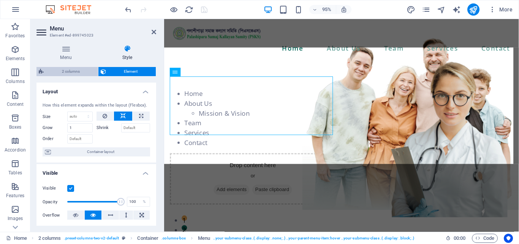
click at [57, 72] on span "2 columns" at bounding box center [71, 71] width 50 height 9
select select "rem"
select select "preset-columns-two-v2-default"
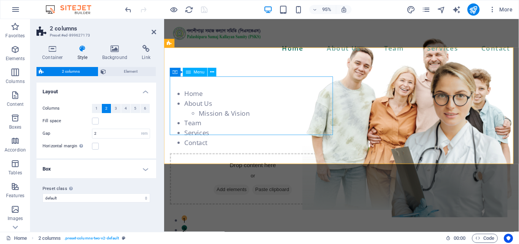
click at [201, 102] on nav "Home About Us Mission & Vision Team Services Contact" at bounding box center [257, 123] width 175 height 62
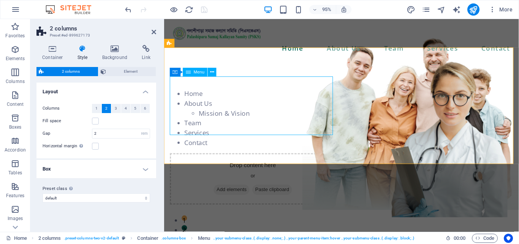
click at [201, 102] on nav "Home About Us Mission & Vision Team Services Contact" at bounding box center [257, 123] width 175 height 62
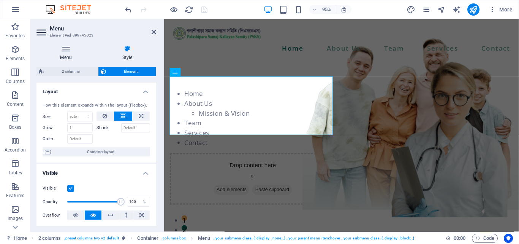
click at [63, 48] on icon at bounding box center [65, 49] width 59 height 8
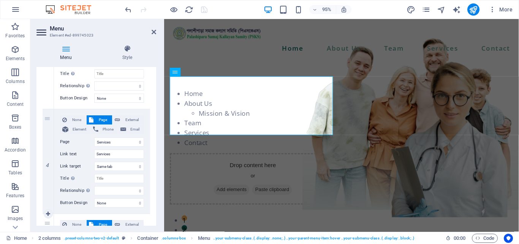
scroll to position [409, 0]
click at [78, 131] on span "Element" at bounding box center [79, 129] width 17 height 9
select select
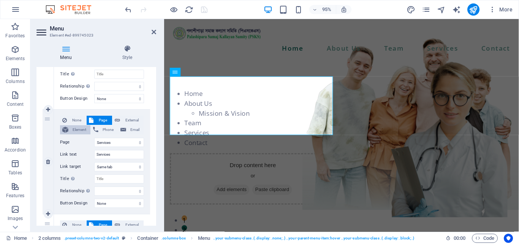
select select
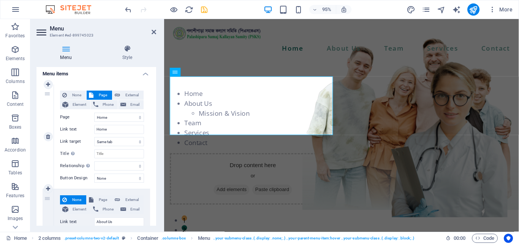
scroll to position [245, 0]
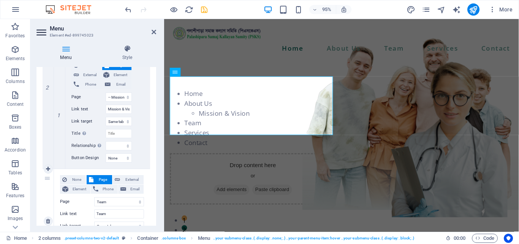
click at [100, 179] on span "Page" at bounding box center [103, 179] width 14 height 9
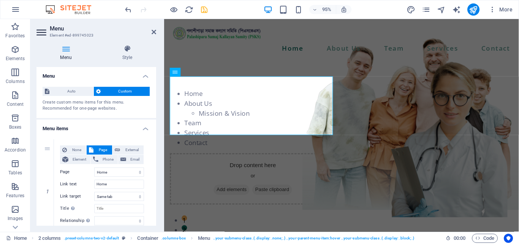
scroll to position [38, 0]
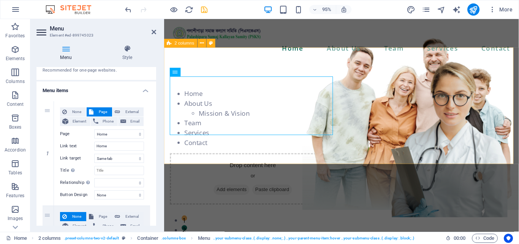
click at [333, 62] on div "Home About Us Mission & Vision Team Services Contact Drop content here or Add e…" at bounding box center [351, 153] width 374 height 182
select select
type input "#ed-899627173"
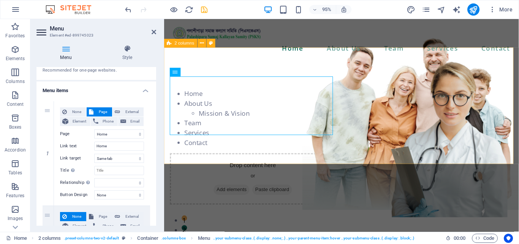
select select
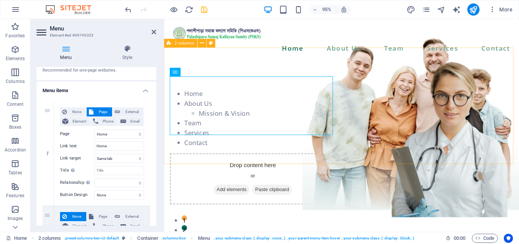
click at [343, 86] on div "Home About Us Mission & Vision Team Services Contact Drop content here or Add e…" at bounding box center [351, 153] width 374 height 182
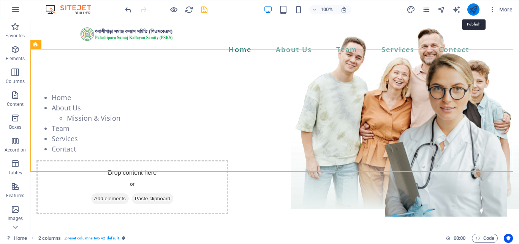
click at [469, 11] on icon "publish" at bounding box center [473, 9] width 9 height 9
